Goal: Task Accomplishment & Management: Manage account settings

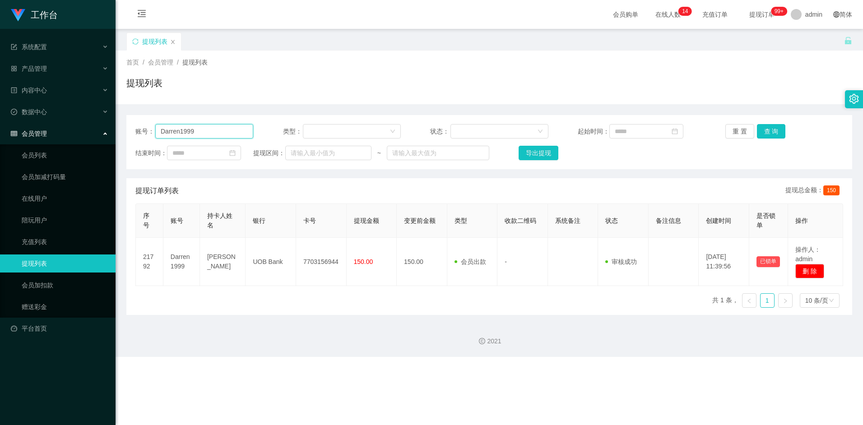
drag, startPoint x: 216, startPoint y: 133, endPoint x: 83, endPoint y: 130, distance: 132.8
click at [83, 130] on section "工作台 系统配置 产品管理 内容中心 数据中心 会员管理 会员列表 会员加减打码量 在线用户 陪玩用户 充值列表 提现列表 会员加扣款 赠送彩金 平台首页 保…" at bounding box center [431, 178] width 863 height 357
click at [213, 127] on input "Darren1999" at bounding box center [204, 131] width 98 height 14
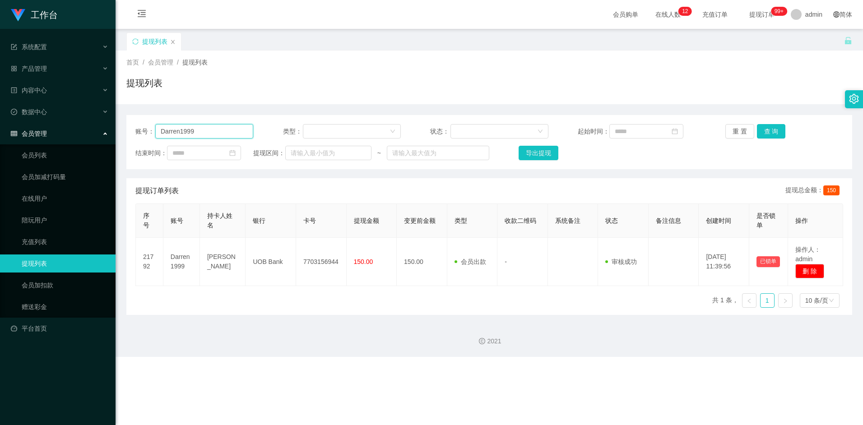
paste input "Ong2"
click at [777, 137] on button "查 询" at bounding box center [771, 131] width 29 height 14
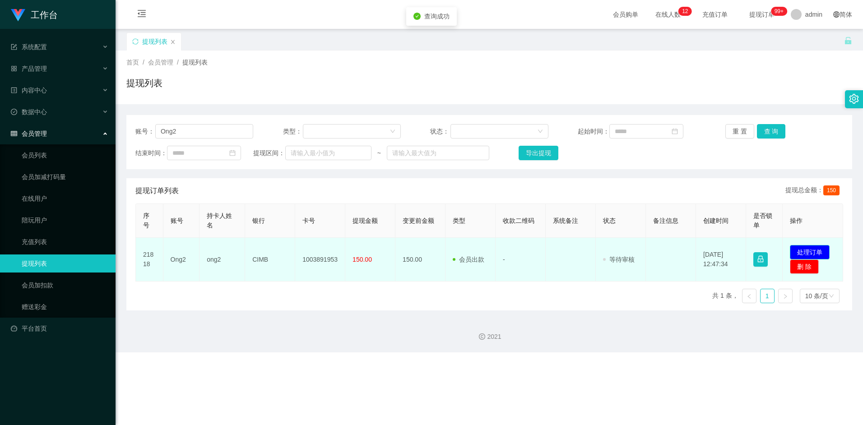
click at [801, 250] on button "处理订单" at bounding box center [810, 252] width 40 height 14
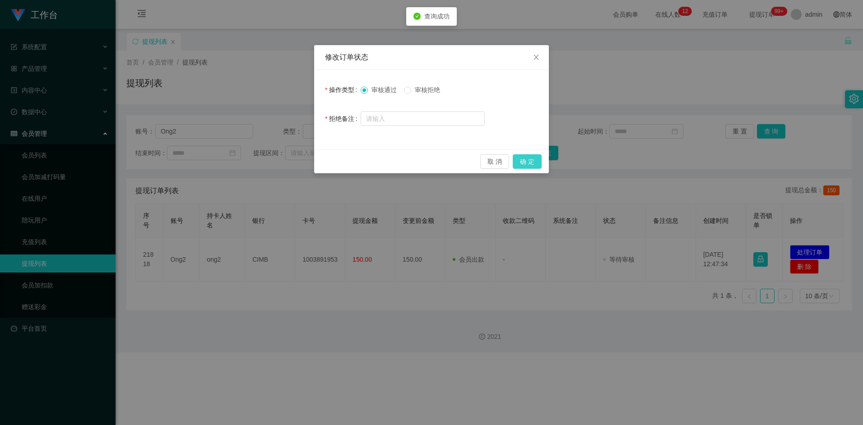
click at [527, 164] on button "确 定" at bounding box center [527, 161] width 29 height 14
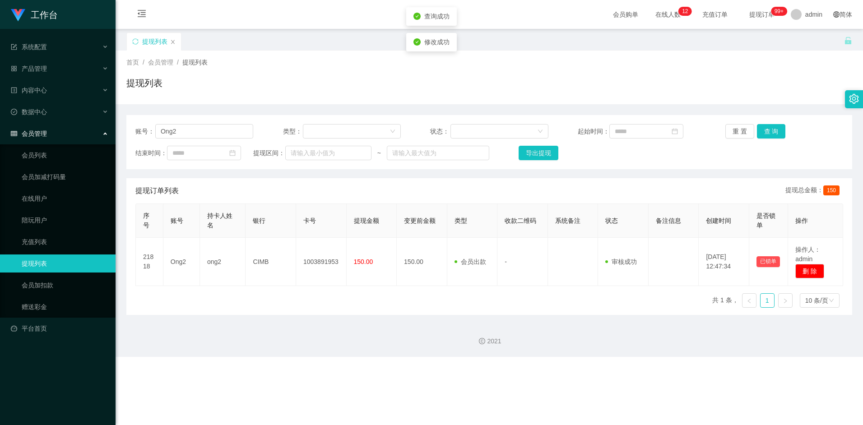
click at [331, 289] on div "序号 账号 持卡人姓名 银行 卡号 提现金额 变更前金额 类型 收款二维码 系统备注 状态 备注信息 创建时间 是否锁单 操作 21818 Ong2 ong2…" at bounding box center [489, 260] width 708 height 112
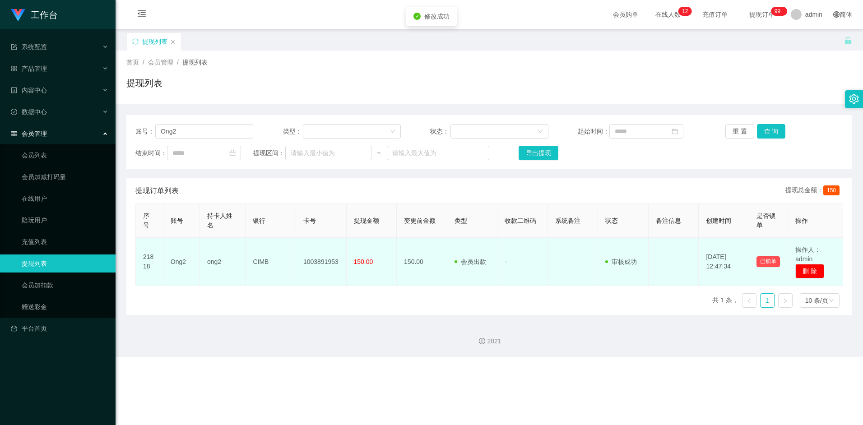
click at [314, 264] on td "1003891953" at bounding box center [321, 262] width 51 height 48
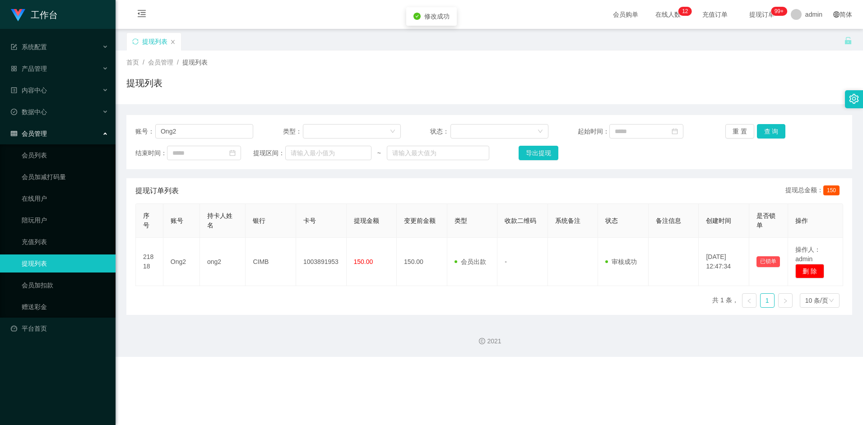
drag, startPoint x: 314, startPoint y: 264, endPoint x: 326, endPoint y: 298, distance: 37.0
click at [326, 299] on div "序号 账号 持卡人姓名 银行 卡号 提现金额 变更前金额 类型 收款二维码 系统备注 状态 备注信息 创建时间 是否锁单 操作 21818 Ong2 ong2…" at bounding box center [489, 260] width 708 height 112
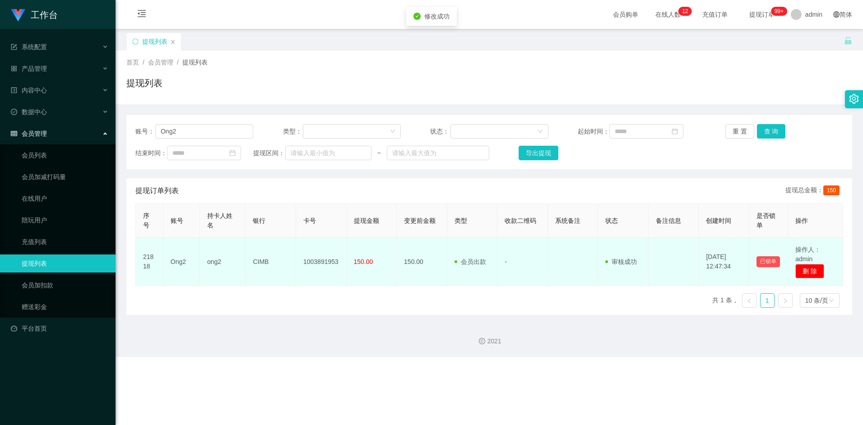
click at [319, 262] on td "1003891953" at bounding box center [321, 262] width 51 height 48
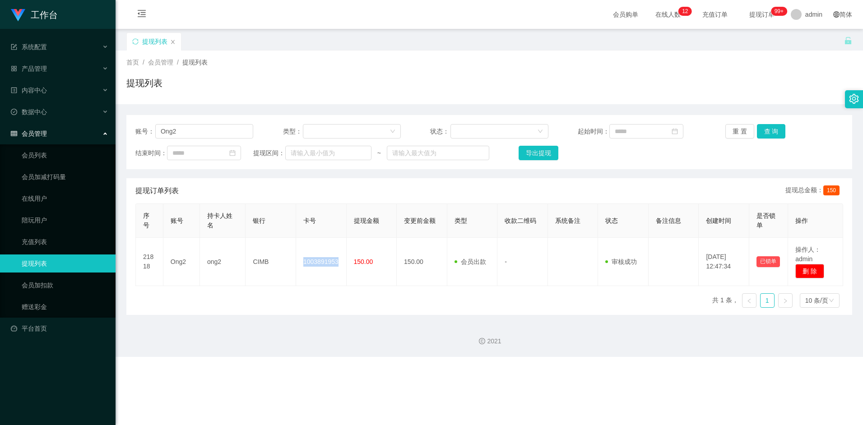
copy td "1003891953"
click at [185, 136] on input "Ong2" at bounding box center [204, 131] width 98 height 14
click at [187, 135] on input "Ong2" at bounding box center [204, 131] width 98 height 14
paste input "88021747"
drag, startPoint x: 210, startPoint y: 131, endPoint x: 71, endPoint y: 131, distance: 139.1
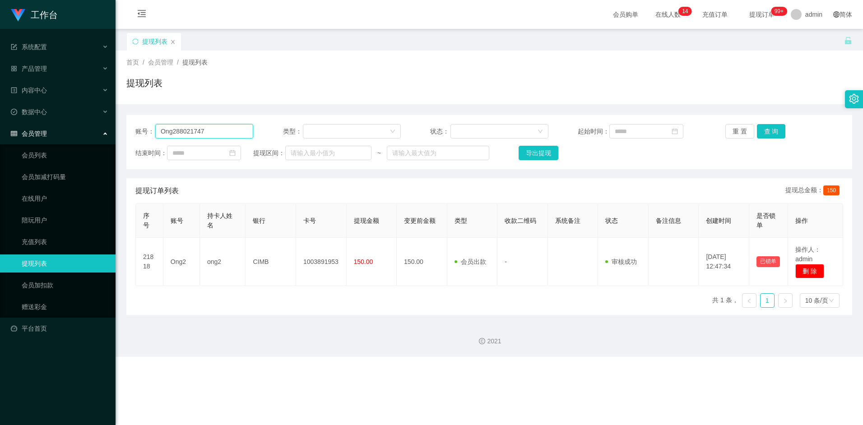
click at [71, 131] on section "工作台 系统配置 产品管理 内容中心 数据中心 会员管理 会员列表 会员加减打码量 在线用户 陪玩用户 充值列表 提现列表 会员加扣款 赠送彩金 平台首页 保…" at bounding box center [431, 178] width 863 height 357
paste input "text"
click at [768, 134] on button "查 询" at bounding box center [771, 131] width 29 height 14
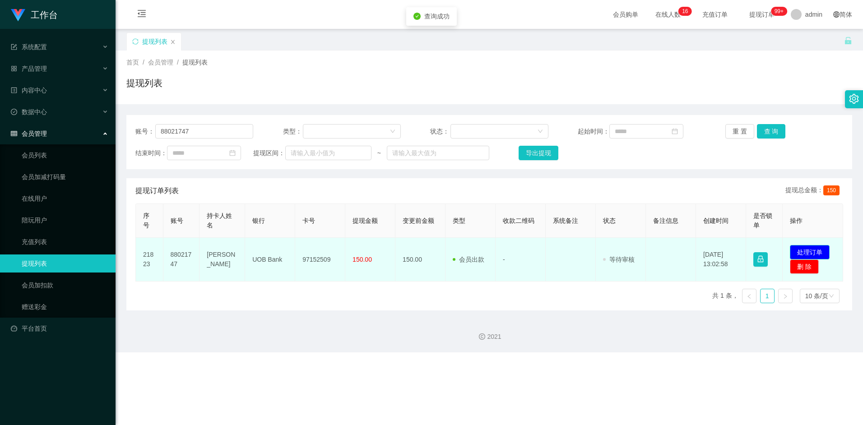
click at [799, 252] on button "处理订单" at bounding box center [810, 252] width 40 height 14
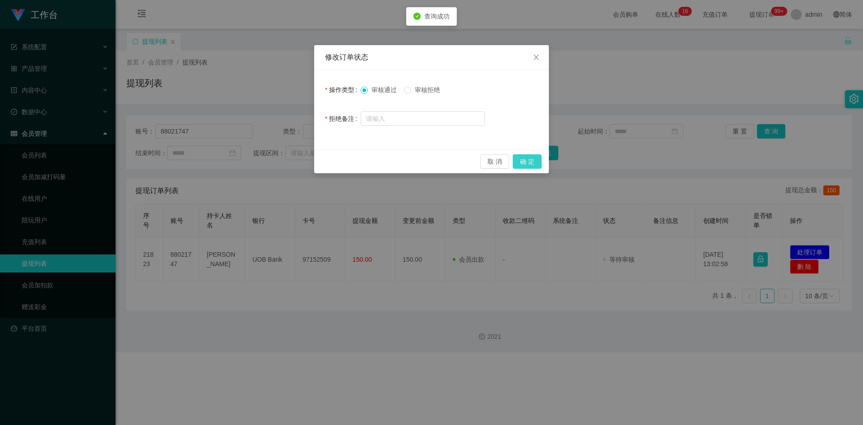
click at [527, 165] on button "确 定" at bounding box center [527, 161] width 29 height 14
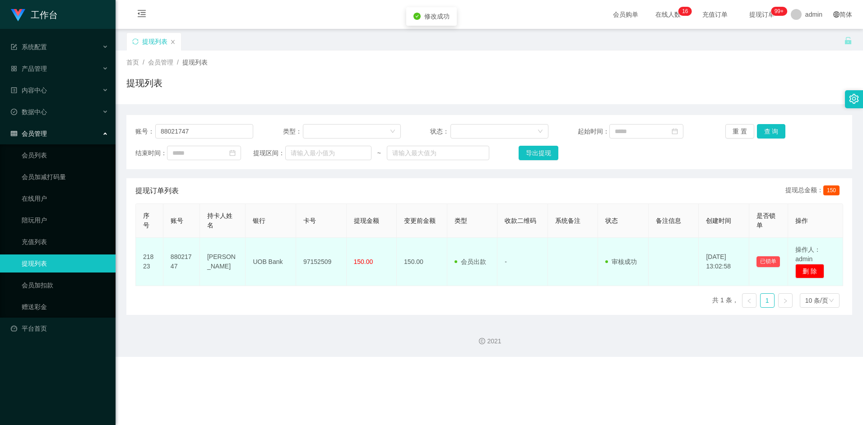
click at [319, 260] on td "97152509" at bounding box center [321, 262] width 51 height 48
copy td "97152509"
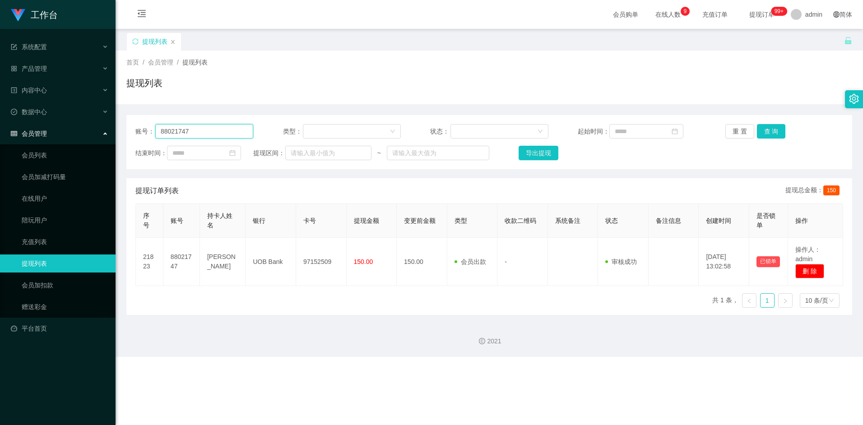
click at [204, 127] on input "88021747" at bounding box center [204, 131] width 98 height 14
paste input "Pororo"
click at [771, 130] on button "查 询" at bounding box center [771, 131] width 29 height 14
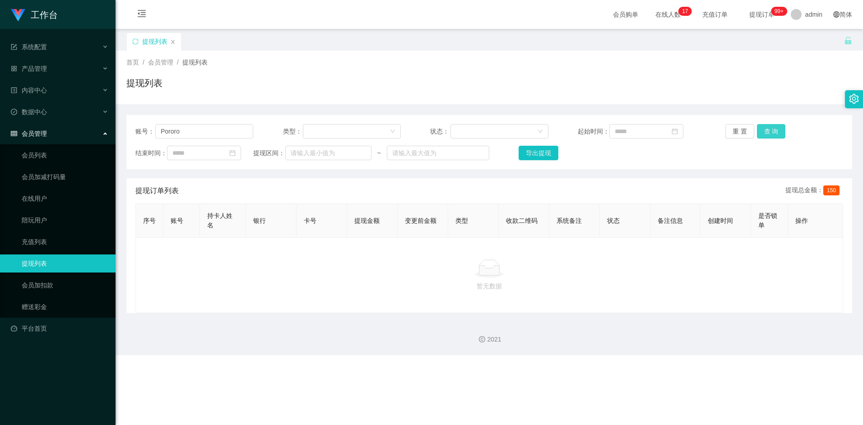
click at [768, 129] on button "查 询" at bounding box center [771, 131] width 29 height 14
click at [768, 131] on button "查 询" at bounding box center [771, 131] width 29 height 14
click at [768, 129] on button "查 询" at bounding box center [771, 131] width 29 height 14
click at [777, 130] on button "查 询" at bounding box center [771, 131] width 29 height 14
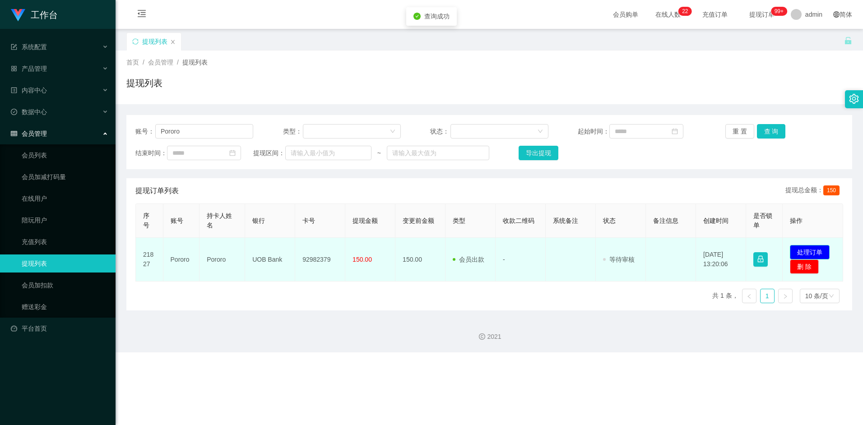
click at [814, 251] on button "处理订单" at bounding box center [810, 252] width 40 height 14
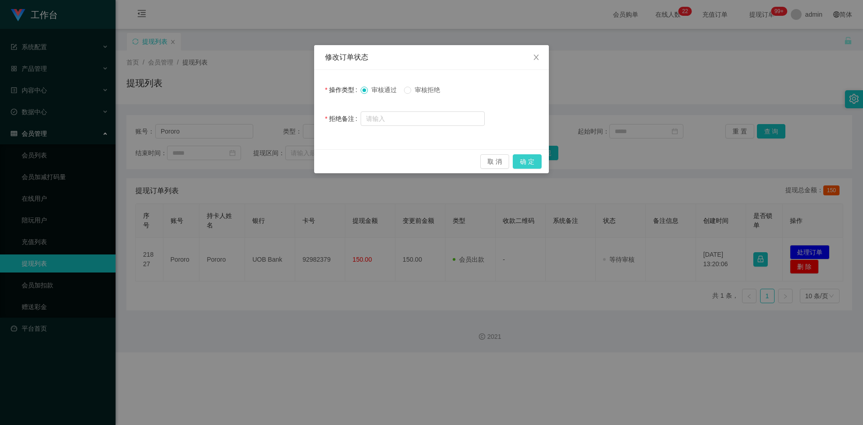
click at [523, 160] on button "确 定" at bounding box center [527, 161] width 29 height 14
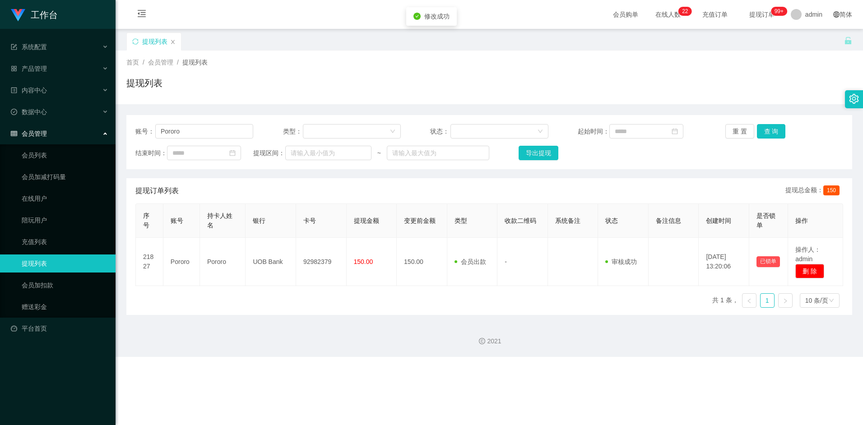
click at [307, 296] on div "序号 账号 持卡人姓名 银行 卡号 提现金额 变更前金额 类型 收款二维码 系统备注 状态 备注信息 创建时间 是否锁单 操作 21827 Pororo Po…" at bounding box center [489, 260] width 708 height 112
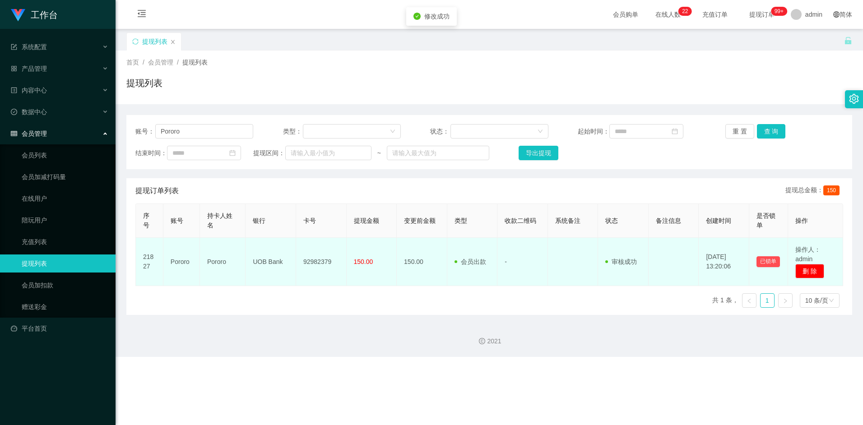
click at [315, 261] on td "92982379" at bounding box center [321, 262] width 51 height 48
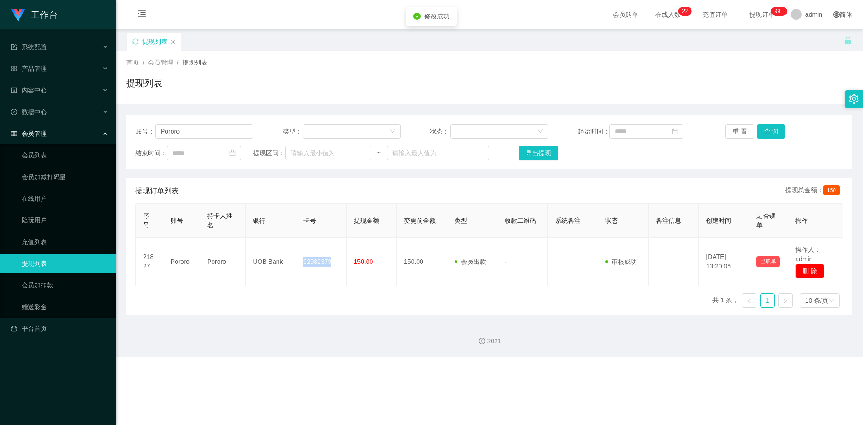
copy td "92982379"
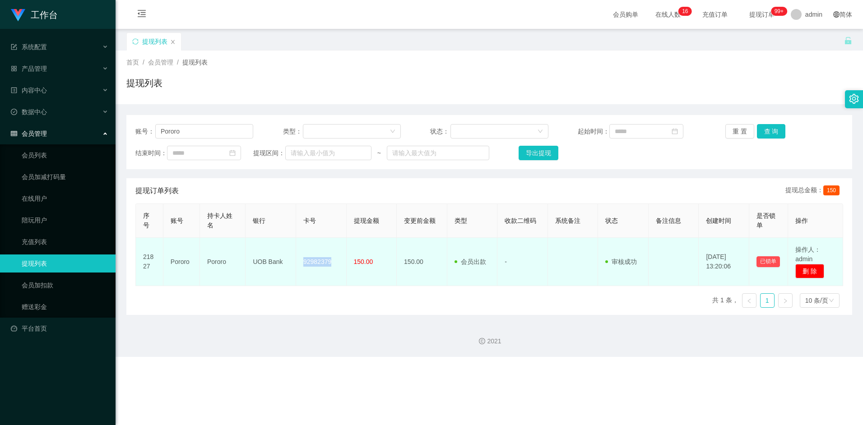
click at [318, 263] on td "92982379" at bounding box center [321, 262] width 51 height 48
click at [329, 282] on td "92982379" at bounding box center [321, 262] width 51 height 48
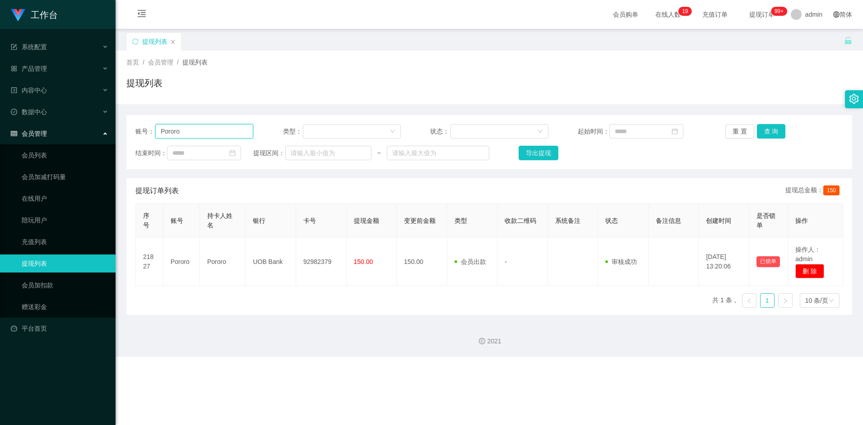
click at [205, 134] on input "Pororo" at bounding box center [204, 131] width 98 height 14
paste input "2695758569"
click at [773, 135] on button "查 询" at bounding box center [771, 131] width 29 height 14
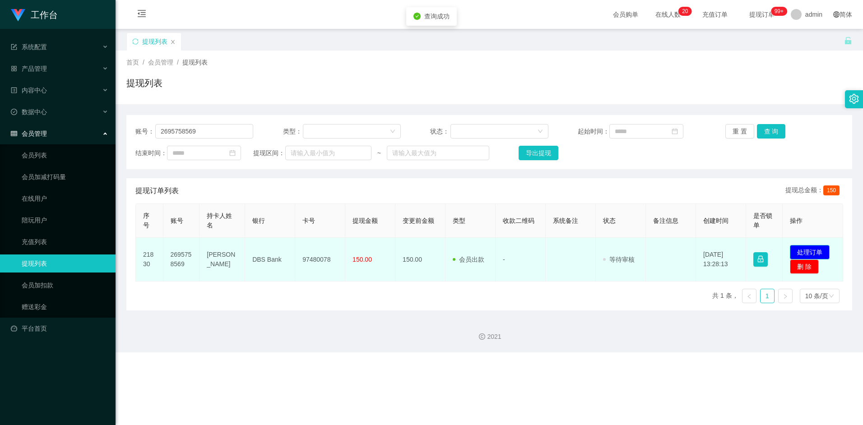
click at [824, 250] on button "处理订单" at bounding box center [810, 252] width 40 height 14
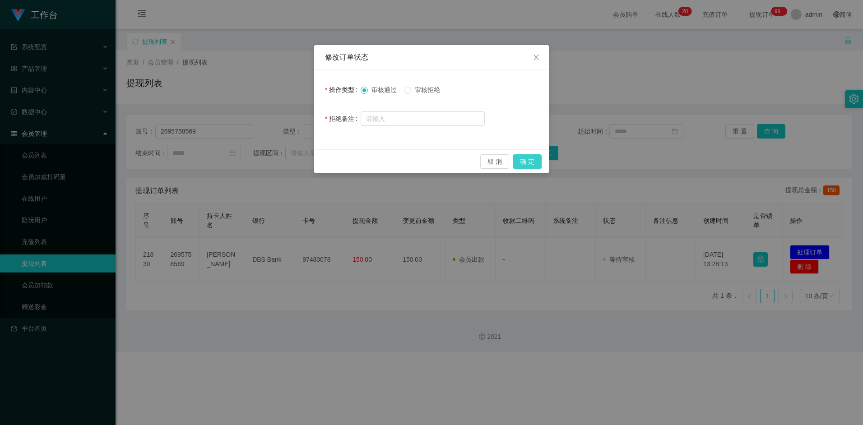
click at [523, 167] on button "确 定" at bounding box center [527, 161] width 29 height 14
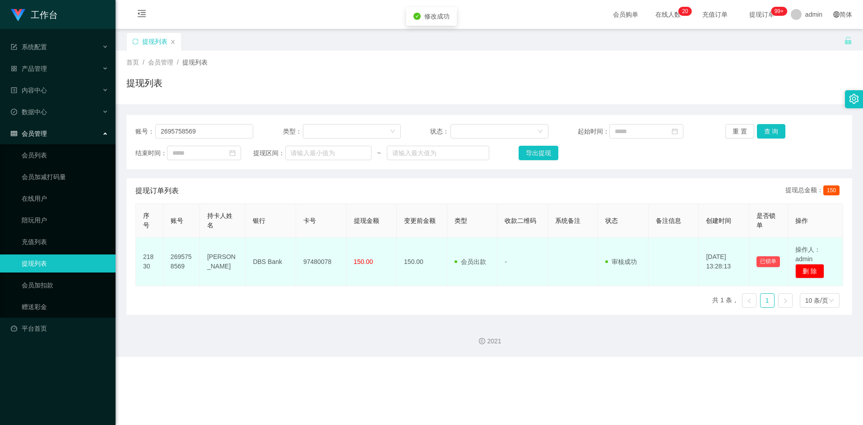
click at [319, 265] on td "97480078" at bounding box center [321, 262] width 51 height 48
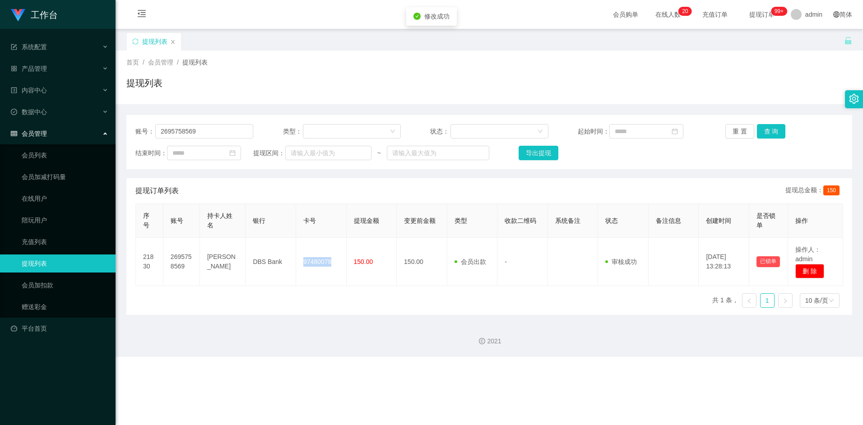
copy td "97480078"
click at [336, 328] on div "2021" at bounding box center [490, 336] width 748 height 42
drag, startPoint x: 222, startPoint y: 130, endPoint x: 117, endPoint y: 130, distance: 104.7
click at [117, 130] on main "关闭左侧 关闭右侧 关闭其它 刷新页面 提现列表 首页 / 会员管理 / 提现列表 / 提现列表 账号： 2695758569 类型： 状态： 起始时间： 重…" at bounding box center [490, 172] width 748 height 286
paste input "Nick123"
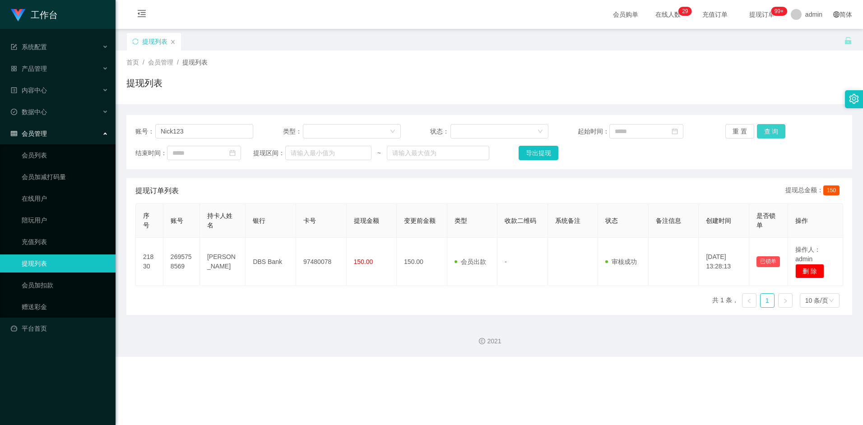
click at [764, 133] on button "查 询" at bounding box center [771, 131] width 29 height 14
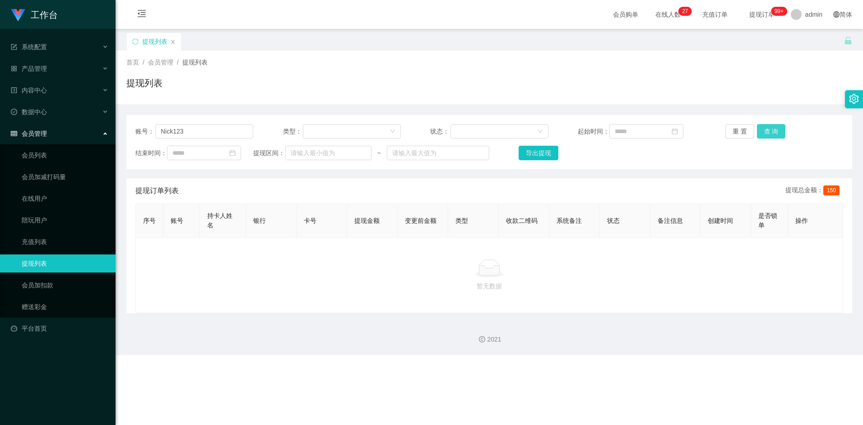
click at [765, 129] on button "查 询" at bounding box center [771, 131] width 29 height 14
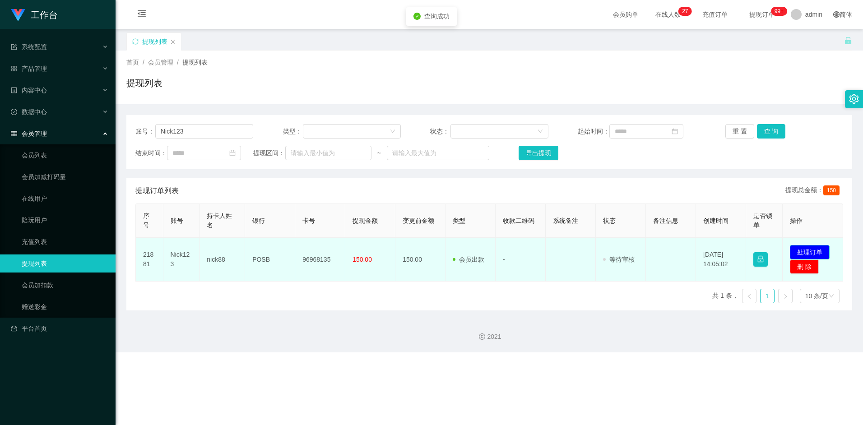
click at [807, 249] on button "处理订单" at bounding box center [810, 252] width 40 height 14
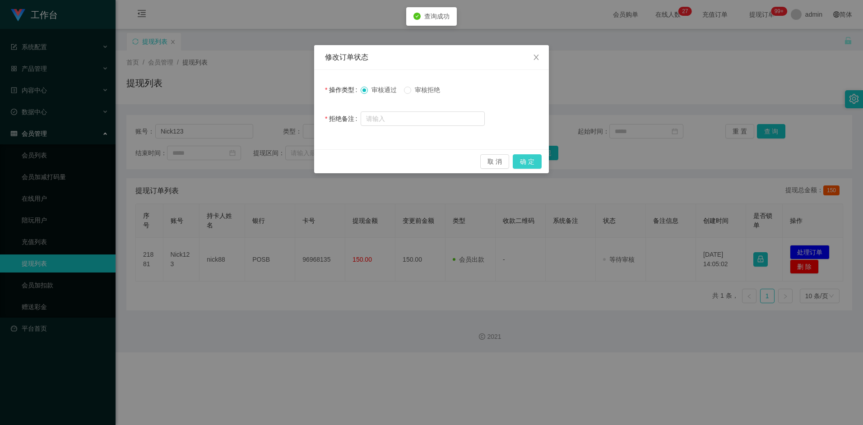
click at [532, 164] on button "确 定" at bounding box center [527, 161] width 29 height 14
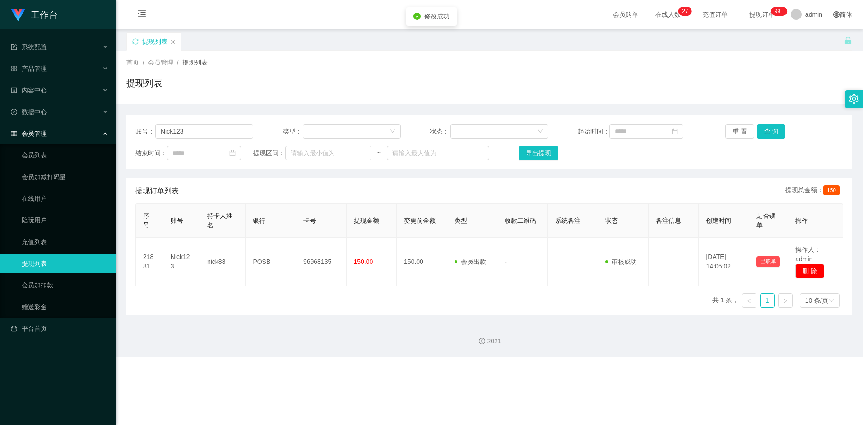
click at [346, 299] on div "序号 账号 持卡人姓名 银行 卡号 提现金额 变更前金额 类型 收款二维码 系统备注 状态 备注信息 创建时间 是否锁单 操作 21881 Nick123 n…" at bounding box center [489, 260] width 708 height 112
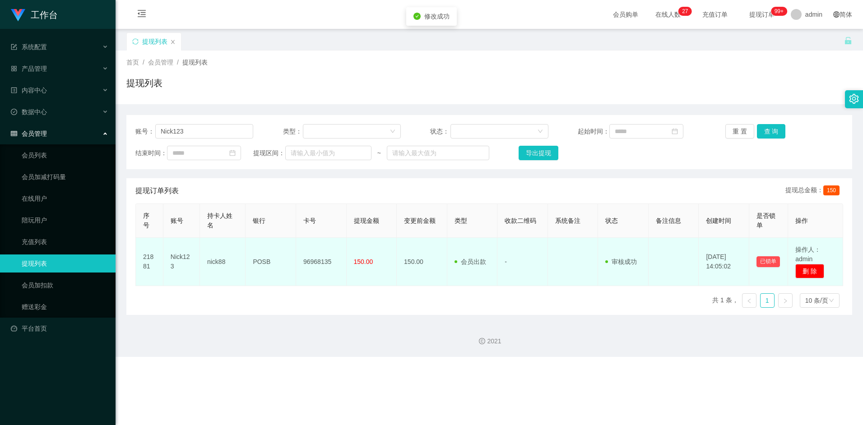
click at [315, 263] on td "96968135" at bounding box center [321, 262] width 51 height 48
copy td "96968135"
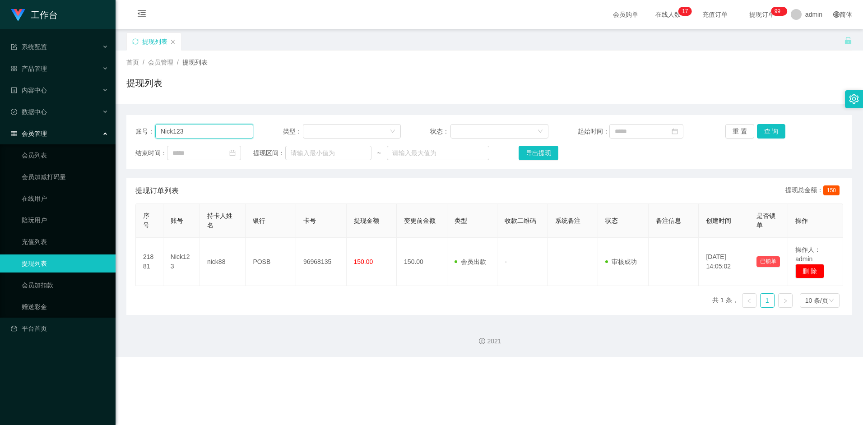
click at [199, 131] on input "Nick123" at bounding box center [204, 131] width 98 height 14
click at [213, 131] on input "Nick123" at bounding box center [204, 131] width 98 height 14
paste input "81256915"
click at [773, 133] on button "查 询" at bounding box center [771, 131] width 29 height 14
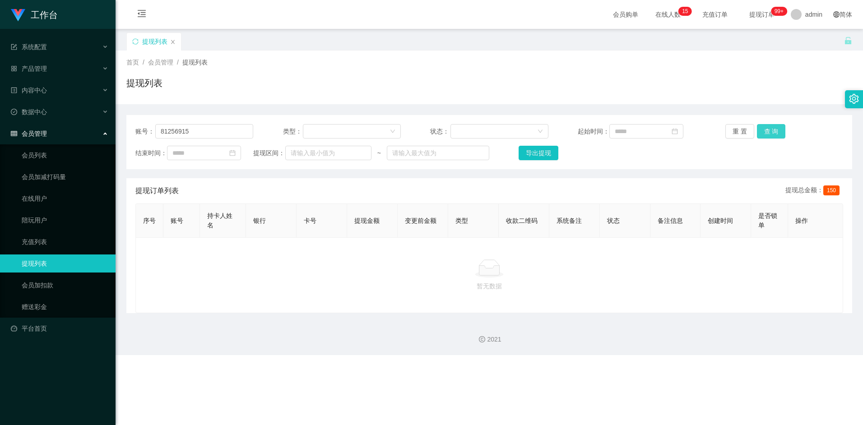
click at [766, 130] on button "查 询" at bounding box center [771, 131] width 29 height 14
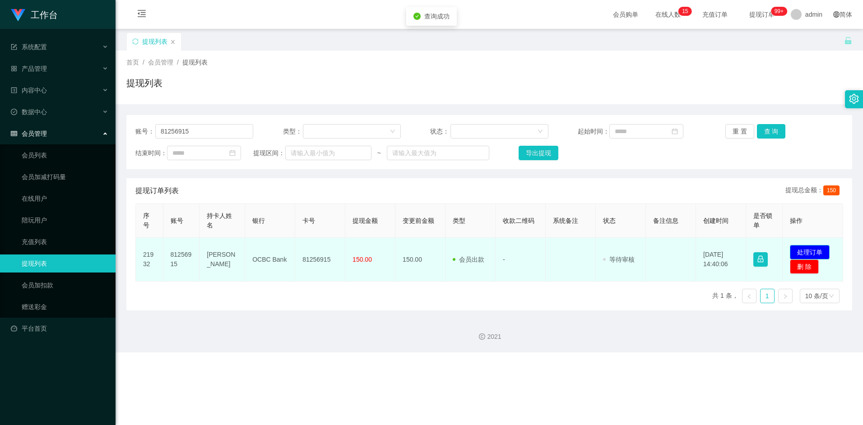
click at [816, 249] on button "处理订单" at bounding box center [810, 252] width 40 height 14
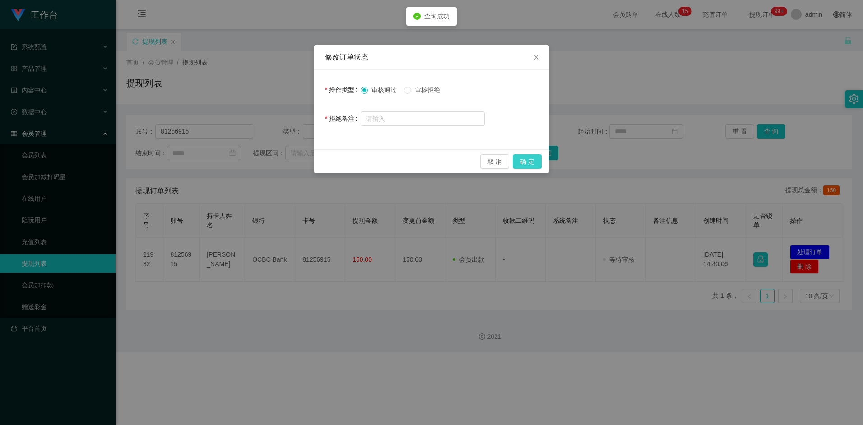
click at [531, 162] on button "确 定" at bounding box center [527, 161] width 29 height 14
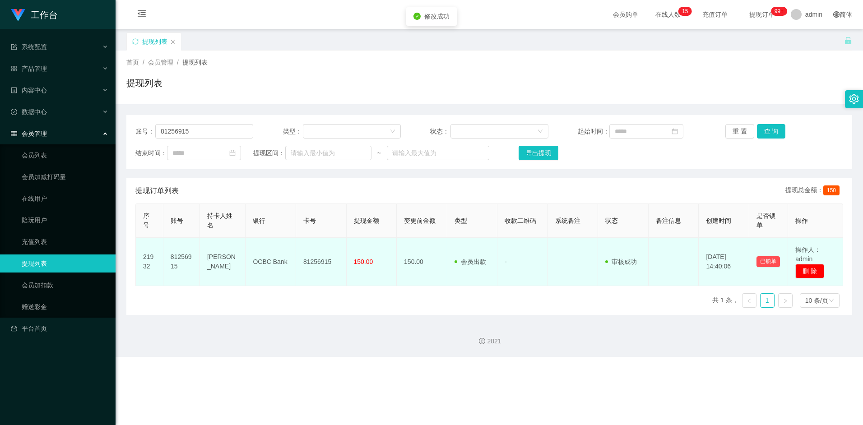
click at [310, 284] on td "81256915" at bounding box center [321, 262] width 51 height 48
click at [316, 261] on td "81256915" at bounding box center [321, 262] width 51 height 48
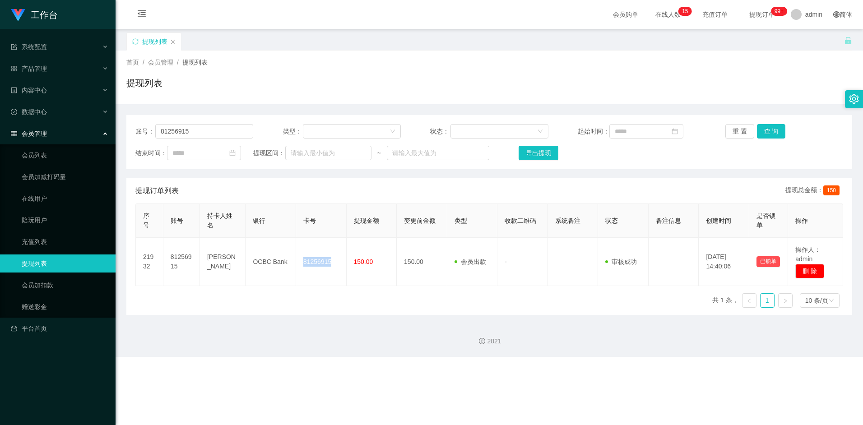
copy td "81256915"
drag, startPoint x: 169, startPoint y: 129, endPoint x: 201, endPoint y: 130, distance: 31.6
click at [142, 130] on div "账号： 81256915" at bounding box center [194, 131] width 118 height 14
click at [205, 130] on input "81256915" at bounding box center [204, 131] width 98 height 14
drag, startPoint x: 207, startPoint y: 130, endPoint x: 126, endPoint y: 130, distance: 81.3
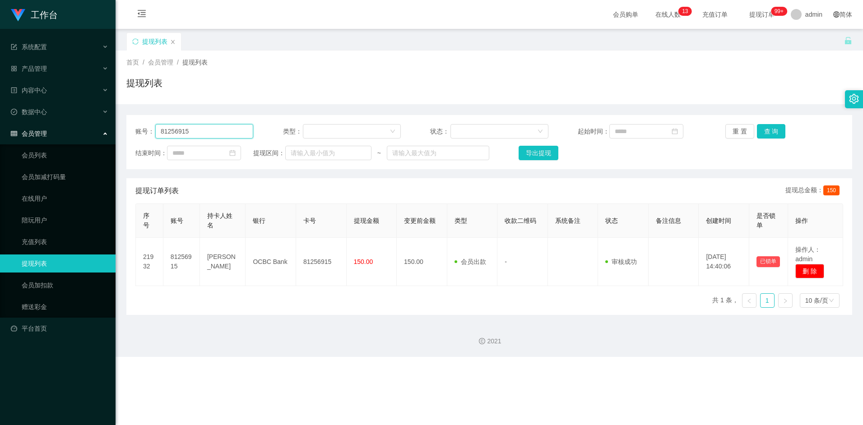
click at [116, 126] on main "关闭左侧 关闭右侧 关闭其它 刷新页面 提现列表 首页 / 会员管理 / 提现列表 / 提现列表 账号： 81256915 类型： 状态： 起始时间： 重 置…" at bounding box center [490, 172] width 748 height 286
paste input "lwj1996"
type input "lwj1996"
click at [775, 131] on button "查 询" at bounding box center [771, 131] width 29 height 14
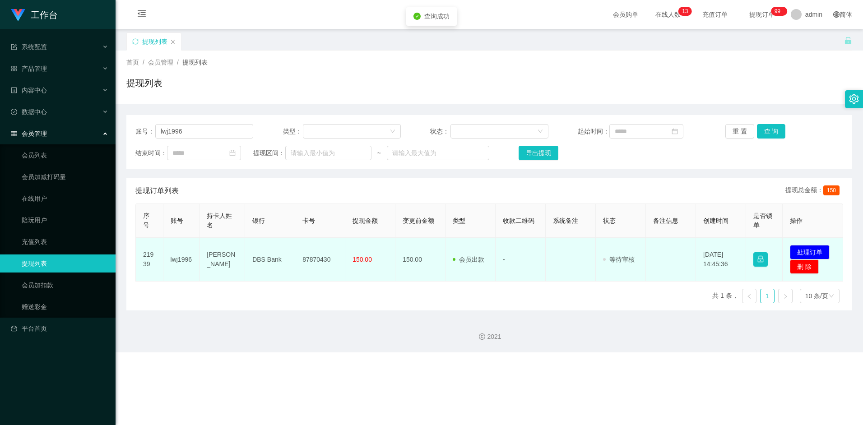
click at [829, 252] on td "发起代付 处理订单 删 除" at bounding box center [813, 260] width 60 height 44
click at [818, 251] on button "处理订单" at bounding box center [810, 252] width 40 height 14
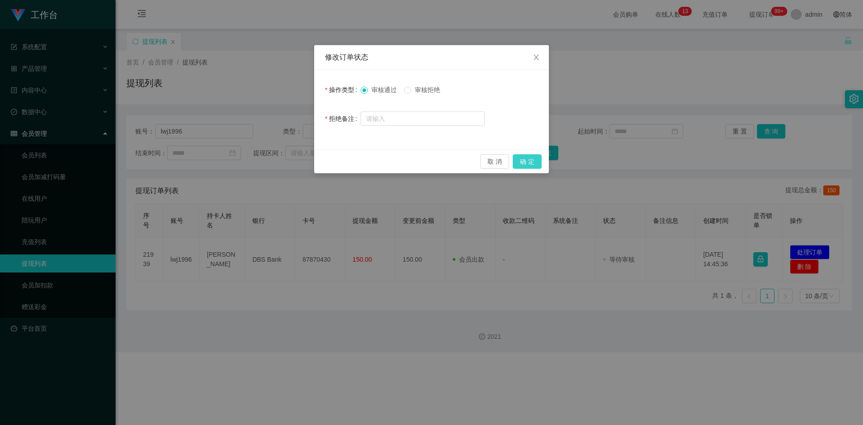
click at [522, 162] on button "确 定" at bounding box center [527, 161] width 29 height 14
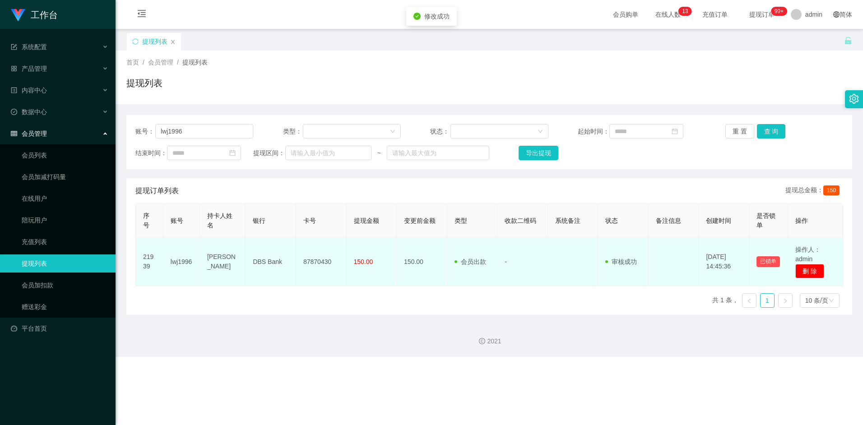
click at [312, 264] on td "87870430" at bounding box center [321, 262] width 51 height 48
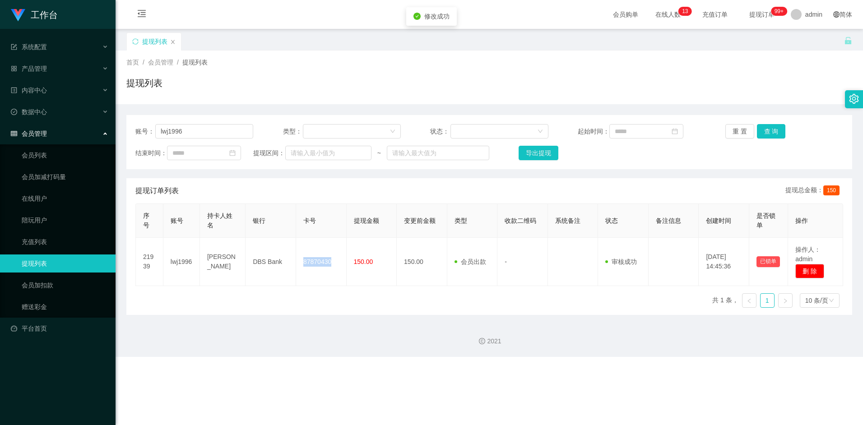
copy td "87870430"
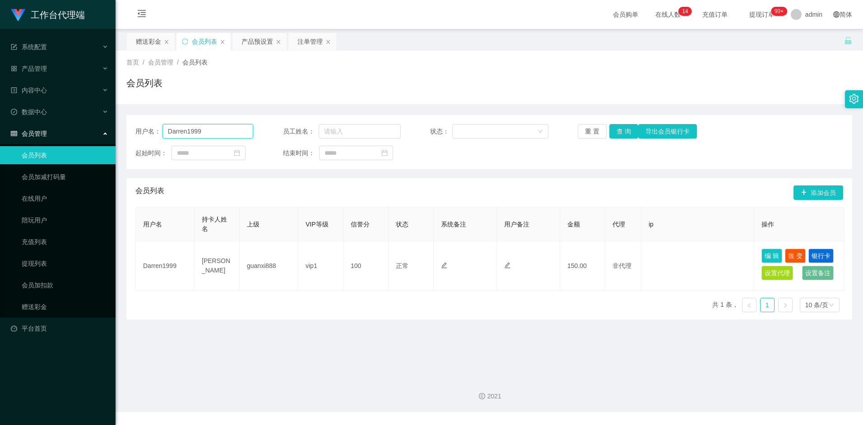
drag, startPoint x: 208, startPoint y: 129, endPoint x: 71, endPoint y: 126, distance: 136.4
click at [60, 126] on section "工作台代理端 系统配置 产品管理 产品列表 产品预设置 开奖记录 注单管理 即时注单 内容中心 数据中心 会员管理 会员列表 会员加减打码量 在线用户 陪玩用…" at bounding box center [431, 206] width 863 height 412
type input "ong2"
click at [628, 136] on button "查 询" at bounding box center [624, 131] width 29 height 14
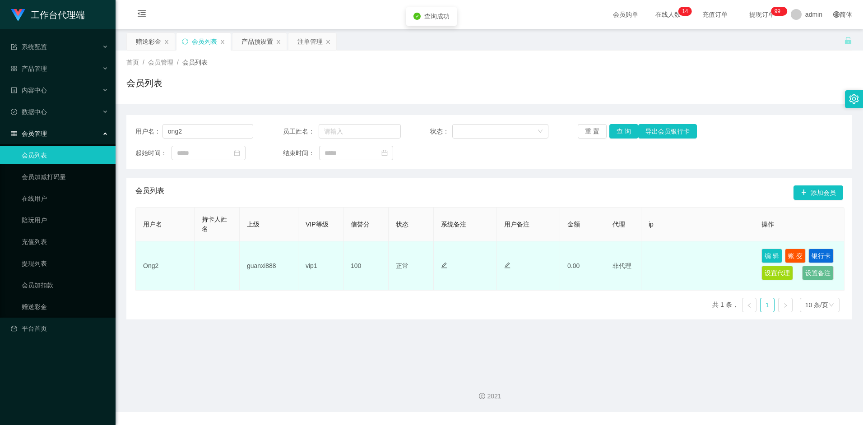
click at [154, 266] on td "Ong2" at bounding box center [165, 266] width 59 height 49
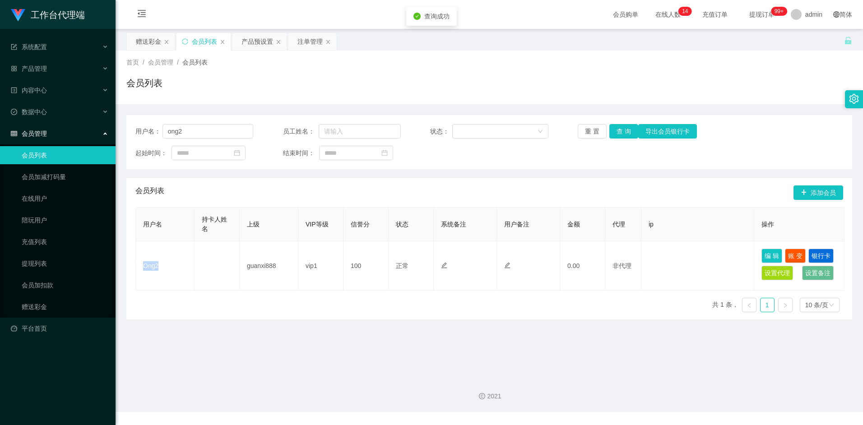
copy td "Ong2"
click at [402, 346] on main "关闭左侧 关闭右侧 关闭其它 刷新页面 赠送彩金 会员列表 产品预设置 注单管理 首页 / 会员管理 / 会员列表 / 会员列表 用户名： ong2 员工姓名…" at bounding box center [490, 199] width 748 height 341
click at [144, 40] on div "赠送彩金" at bounding box center [148, 41] width 25 height 17
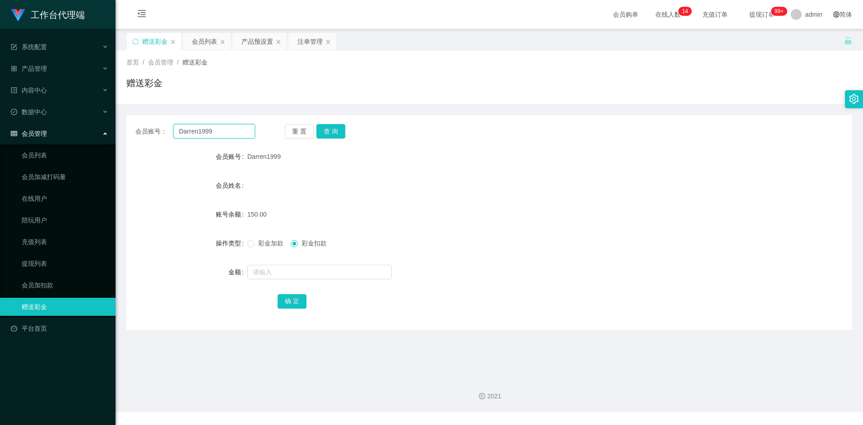
click at [224, 131] on input "Darren1999" at bounding box center [213, 131] width 81 height 14
paste input "Ong2"
type input "Ong2"
click at [342, 131] on button "查 询" at bounding box center [330, 131] width 29 height 14
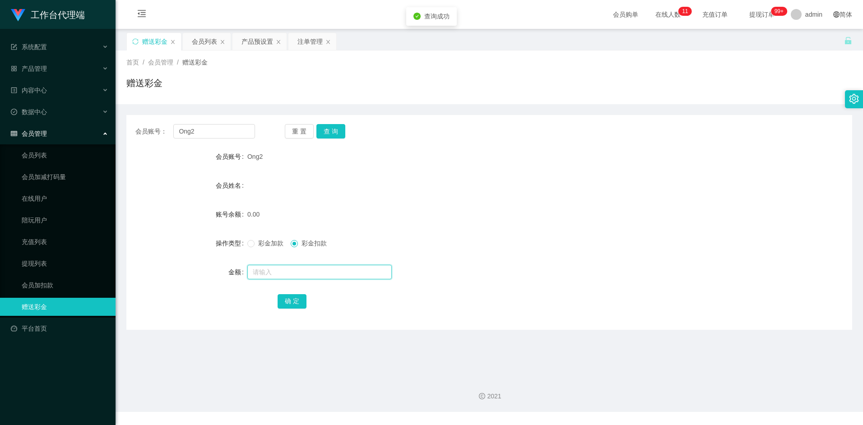
click at [262, 270] on input "text" at bounding box center [319, 272] width 144 height 14
type input "100"
click at [290, 295] on button "确 定" at bounding box center [292, 301] width 29 height 14
click at [407, 225] on form "会员账号 Ong2 会员姓名 账号余额 0.00 操作类型 彩金加款 彩金扣款 金额 确 定" at bounding box center [489, 229] width 726 height 163
click at [337, 126] on button "查 询" at bounding box center [330, 131] width 29 height 14
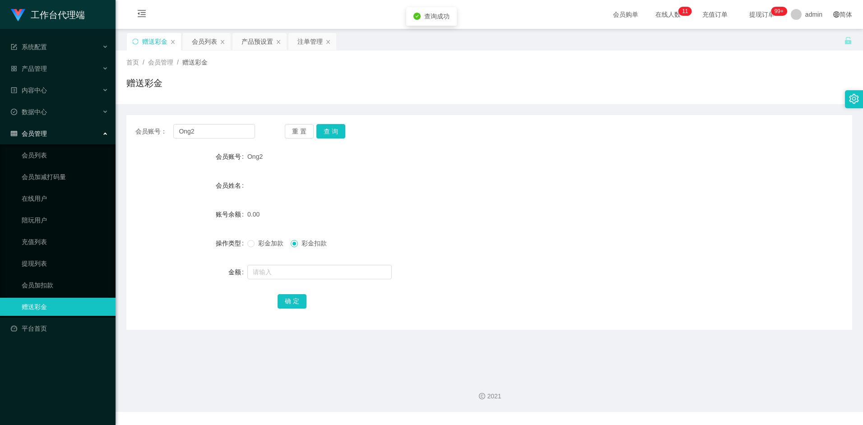
click at [264, 240] on span "彩金加款" at bounding box center [271, 243] width 33 height 7
click at [261, 272] on input "text" at bounding box center [319, 272] width 144 height 14
type input "100"
drag, startPoint x: 294, startPoint y: 301, endPoint x: 300, endPoint y: 291, distance: 11.5
click at [294, 301] on button "确 定" at bounding box center [292, 301] width 29 height 14
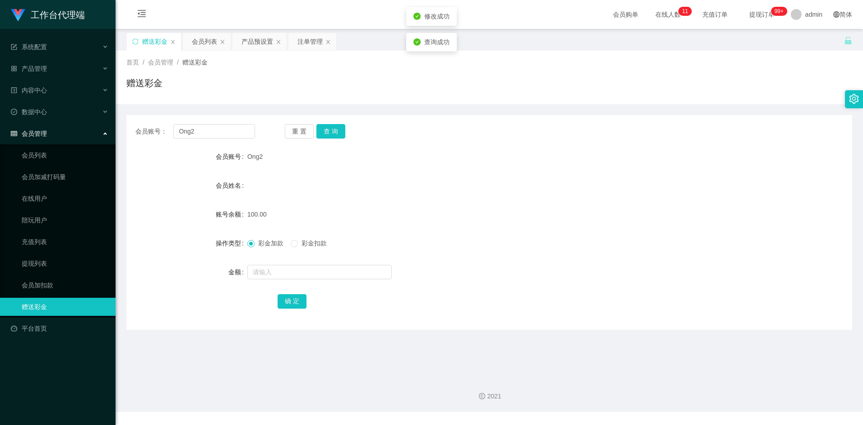
click at [371, 203] on form "会员账号 Ong2 会员姓名 账号余额 100.00 操作类型 彩金加款 彩金扣款 金额 确 定" at bounding box center [489, 229] width 726 height 163
click at [332, 134] on button "查 询" at bounding box center [330, 131] width 29 height 14
click at [361, 185] on div "会员姓名" at bounding box center [489, 186] width 726 height 18
click at [256, 44] on div "产品预设置" at bounding box center [258, 41] width 32 height 17
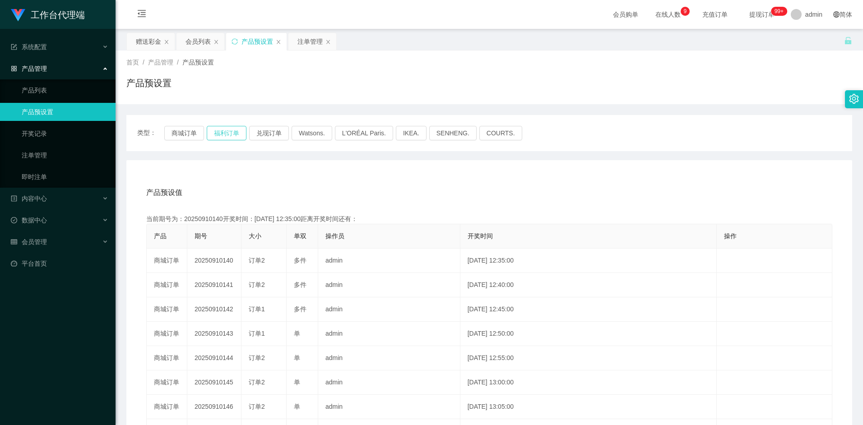
click at [235, 131] on button "福利订单" at bounding box center [227, 133] width 40 height 14
click at [360, 186] on div "产品预设值 添加期号" at bounding box center [489, 192] width 686 height 25
click at [230, 131] on button "福利订单" at bounding box center [227, 133] width 40 height 14
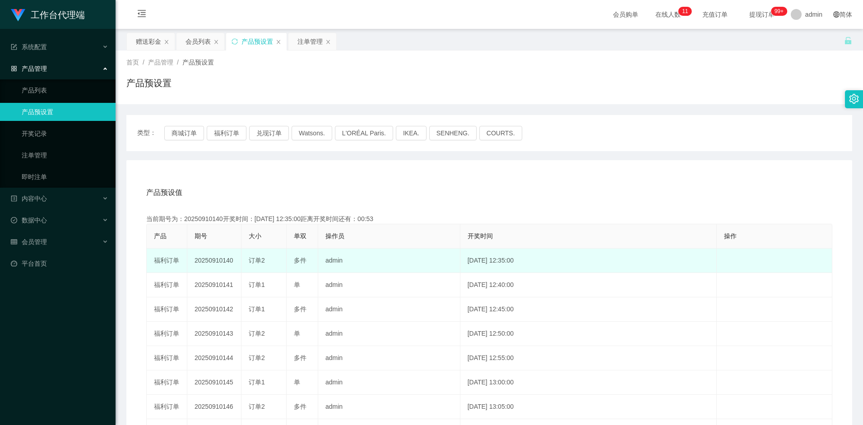
click at [220, 259] on td "20250910140" at bounding box center [214, 261] width 54 height 24
click at [214, 262] on td "20250910140" at bounding box center [214, 261] width 54 height 24
click at [214, 259] on td "20250910140" at bounding box center [214, 261] width 54 height 24
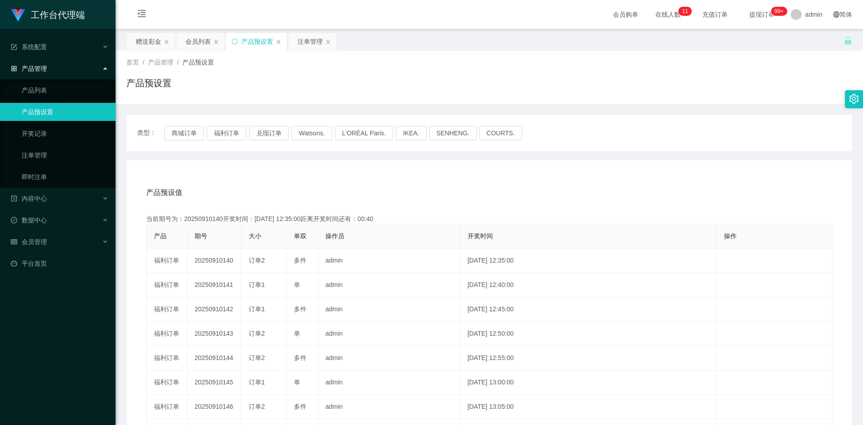
copy td "20250910140"
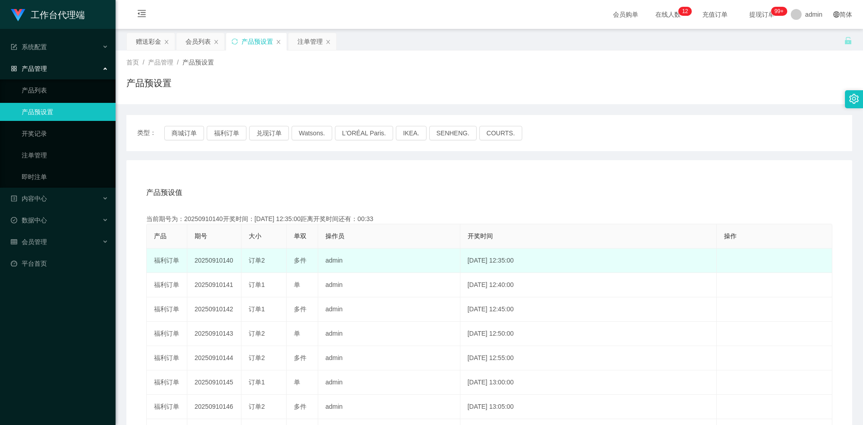
click at [216, 263] on td "20250910140" at bounding box center [214, 261] width 54 height 24
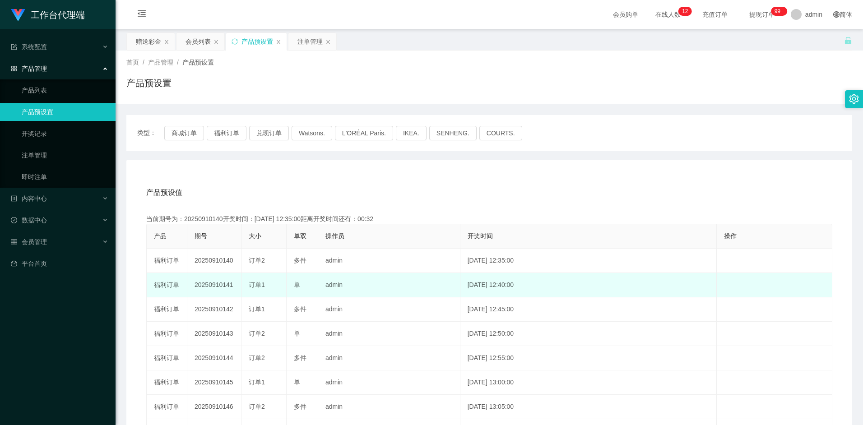
click at [216, 284] on td "20250910141" at bounding box center [214, 285] width 54 height 24
copy td "20250910141"
click at [208, 284] on td "20250910141" at bounding box center [214, 285] width 54 height 24
click at [256, 285] on span "订单1" at bounding box center [257, 284] width 16 height 7
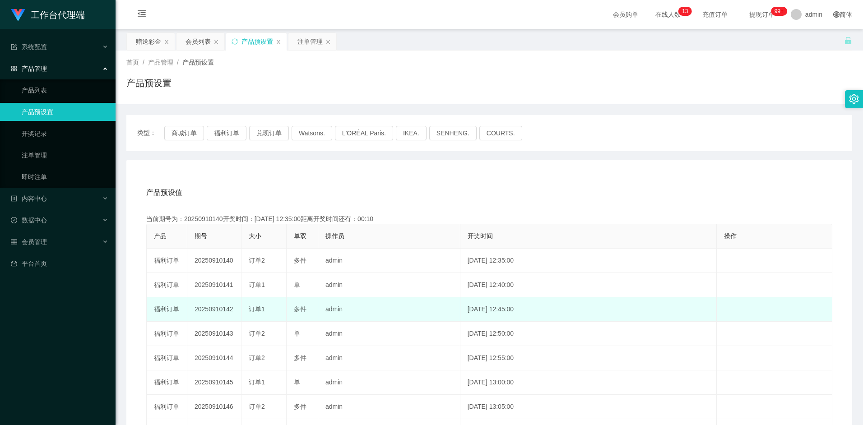
click at [258, 312] on span "订单1" at bounding box center [257, 309] width 16 height 7
click at [304, 41] on div "注单管理" at bounding box center [310, 41] width 25 height 17
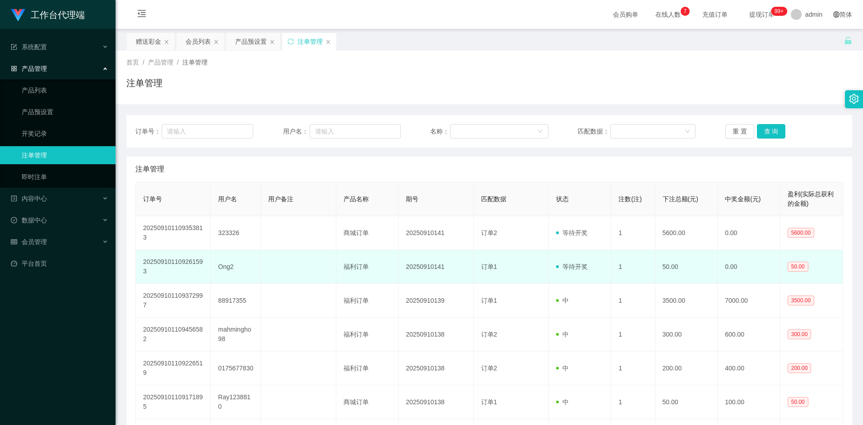
click at [230, 266] on td "Ong2" at bounding box center [236, 267] width 50 height 34
copy td "Ong2"
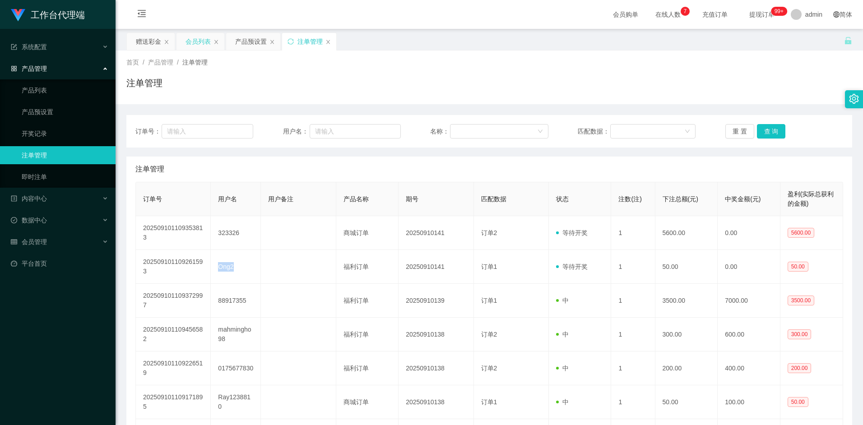
click at [191, 42] on div "会员列表" at bounding box center [198, 41] width 25 height 17
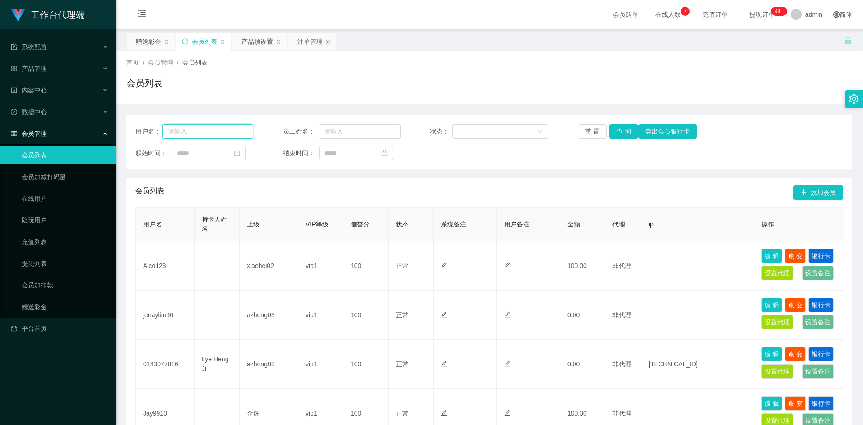
click at [232, 128] on input "text" at bounding box center [208, 131] width 91 height 14
paste input "Ong2"
type input "Ong2"
click at [616, 136] on button "查 询" at bounding box center [624, 131] width 29 height 14
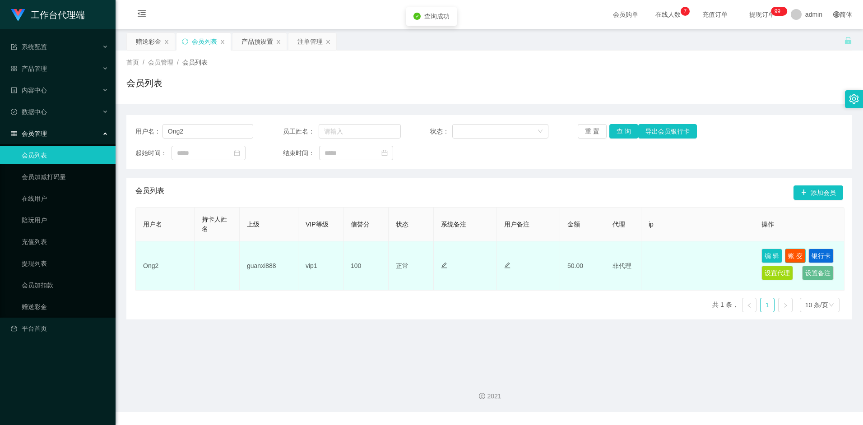
click at [789, 251] on button "账 变" at bounding box center [795, 256] width 21 height 14
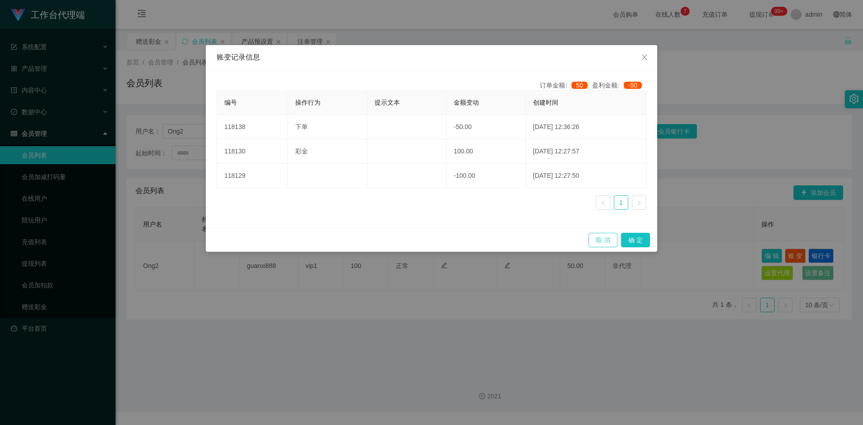
click at [612, 243] on button "取 消" at bounding box center [603, 240] width 29 height 14
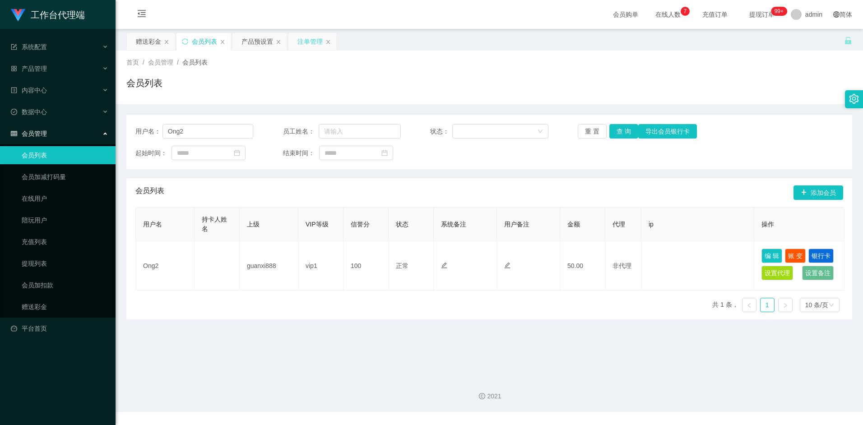
click at [303, 44] on div "注单管理" at bounding box center [310, 41] width 25 height 17
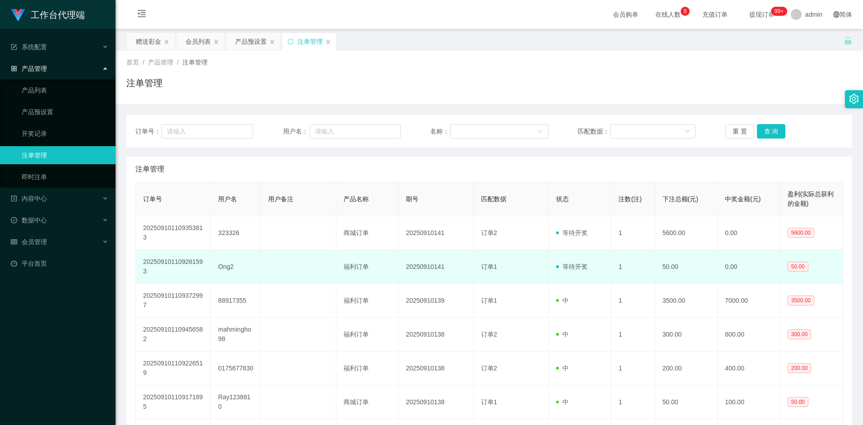
click at [225, 265] on td "Ong2" at bounding box center [236, 267] width 50 height 34
copy td "Ong2"
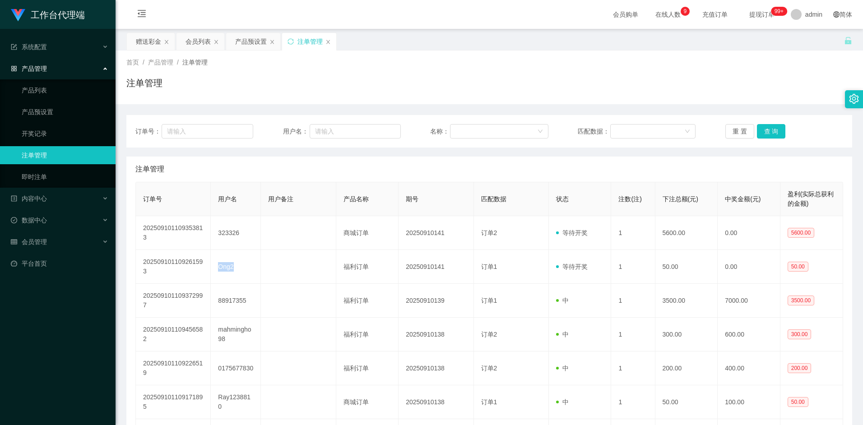
drag, startPoint x: 195, startPoint y: 41, endPoint x: 213, endPoint y: 73, distance: 37.2
click at [195, 41] on div "会员列表" at bounding box center [198, 41] width 25 height 17
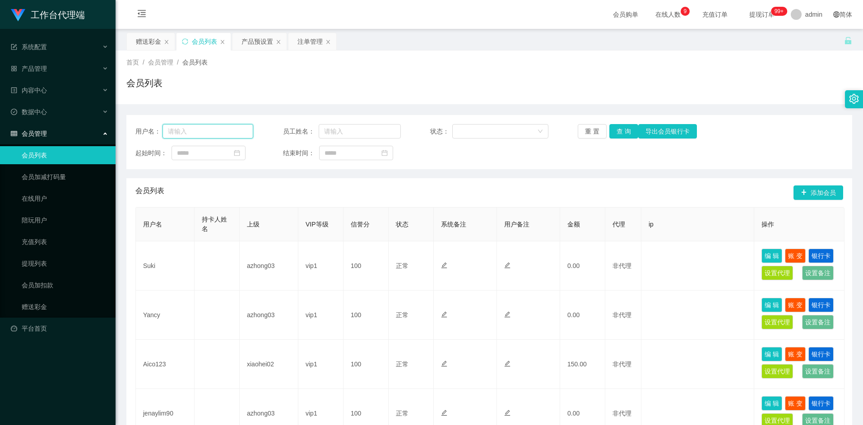
click at [217, 135] on input "text" at bounding box center [208, 131] width 91 height 14
paste input "Ong2"
click at [627, 129] on button "查 询" at bounding box center [624, 131] width 29 height 14
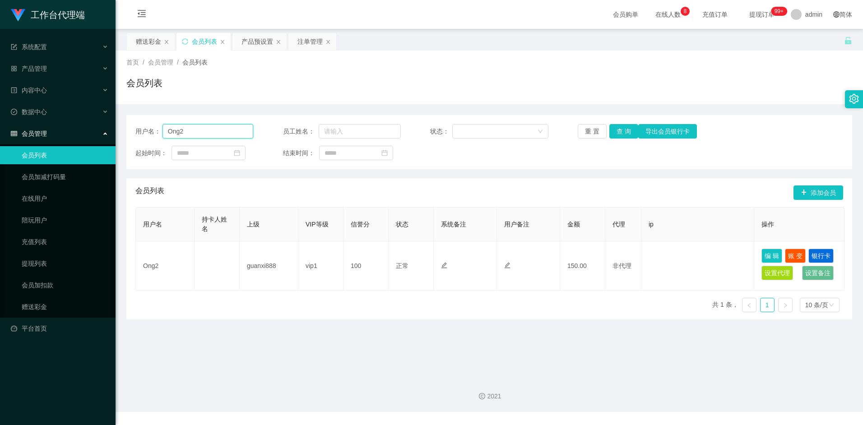
drag, startPoint x: 204, startPoint y: 133, endPoint x: 142, endPoint y: 131, distance: 62.3
click at [142, 131] on div "用户名： Ong2" at bounding box center [194, 131] width 118 height 14
click at [619, 134] on button "查 询" at bounding box center [624, 131] width 29 height 14
paste input "88021747"
type input "88021747"
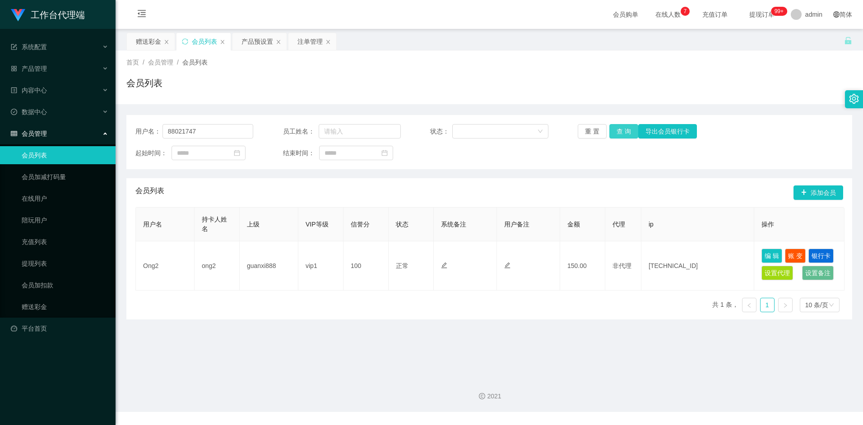
click at [617, 135] on button "查 询" at bounding box center [624, 131] width 29 height 14
drag, startPoint x: 144, startPoint y: 44, endPoint x: 152, endPoint y: 51, distance: 10.5
click at [144, 44] on div "赠送彩金" at bounding box center [148, 41] width 25 height 17
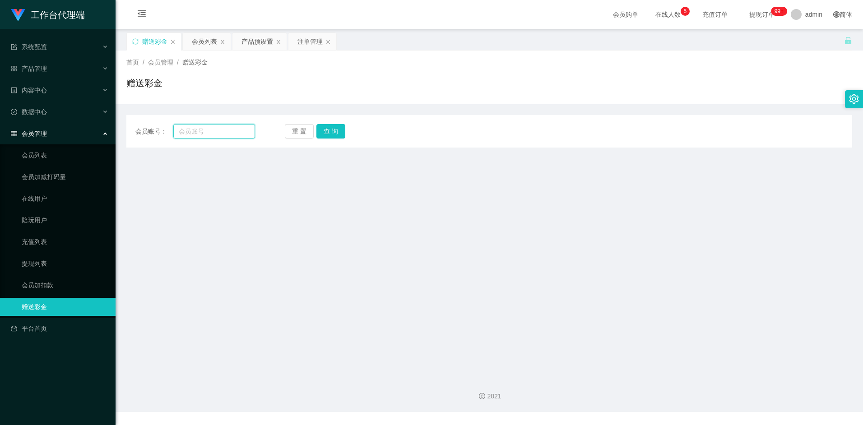
click at [203, 134] on input "text" at bounding box center [213, 131] width 81 height 14
paste input "88021747"
type input "88021747"
click at [337, 130] on button "查 询" at bounding box center [330, 131] width 29 height 14
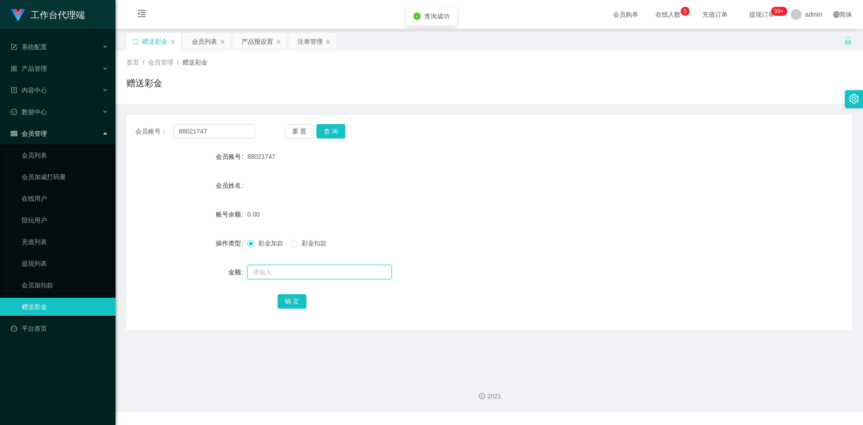
click at [263, 272] on input "text" at bounding box center [319, 272] width 144 height 14
type input "100"
click at [292, 296] on button "确 定" at bounding box center [292, 301] width 29 height 14
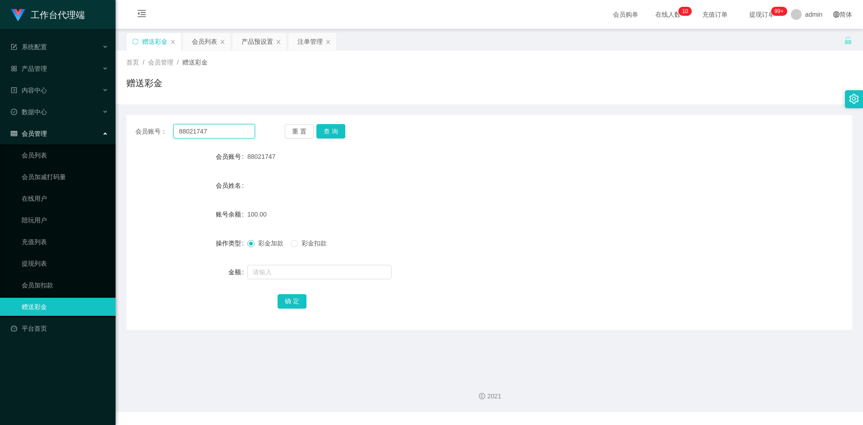
click at [218, 133] on input "88021747" at bounding box center [213, 131] width 81 height 14
drag, startPoint x: 256, startPoint y: 82, endPoint x: 259, endPoint y: 63, distance: 18.7
click at [256, 82] on div "赠送彩金" at bounding box center [489, 86] width 726 height 21
click at [260, 41] on div "产品预设置" at bounding box center [258, 41] width 32 height 17
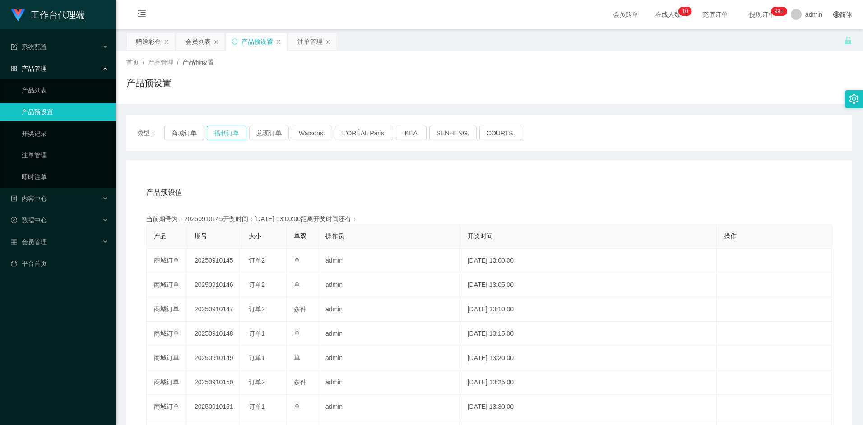
click at [237, 129] on button "福利订单" at bounding box center [227, 133] width 40 height 14
click at [302, 43] on div "注单管理" at bounding box center [310, 41] width 25 height 17
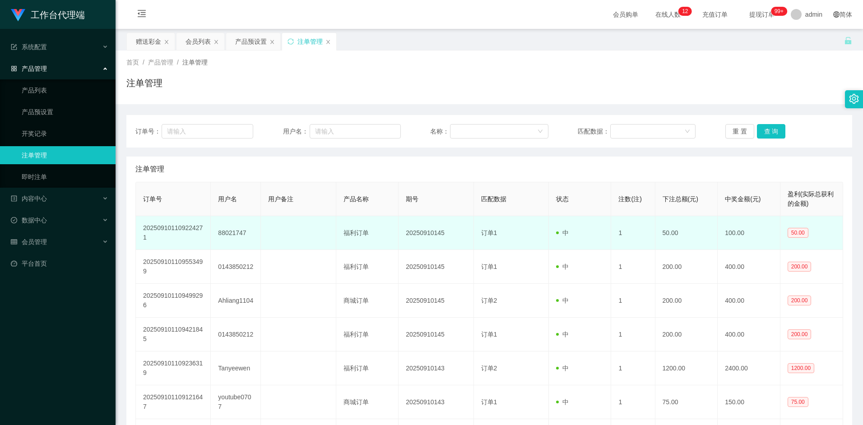
click at [233, 232] on td "88021747" at bounding box center [236, 233] width 50 height 34
copy td "88021747"
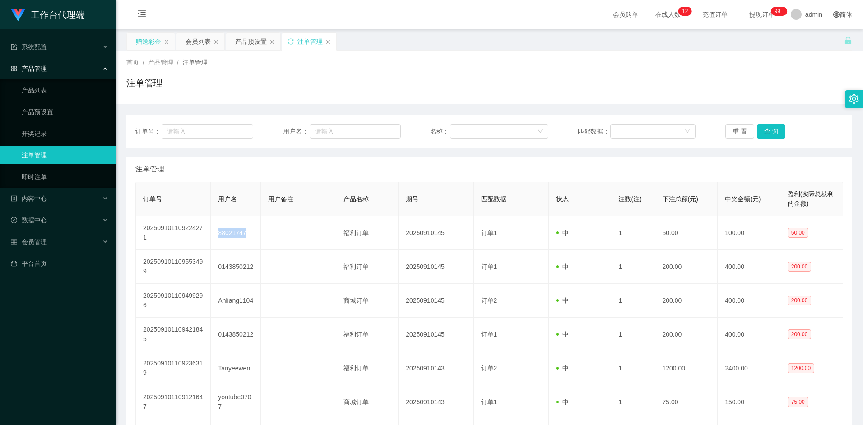
click at [145, 44] on div "赠送彩金" at bounding box center [148, 41] width 25 height 17
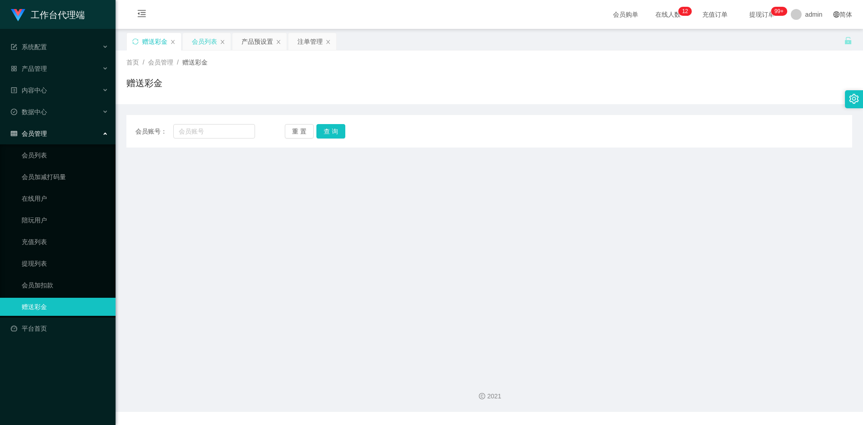
click at [200, 40] on div "会员列表" at bounding box center [204, 41] width 25 height 17
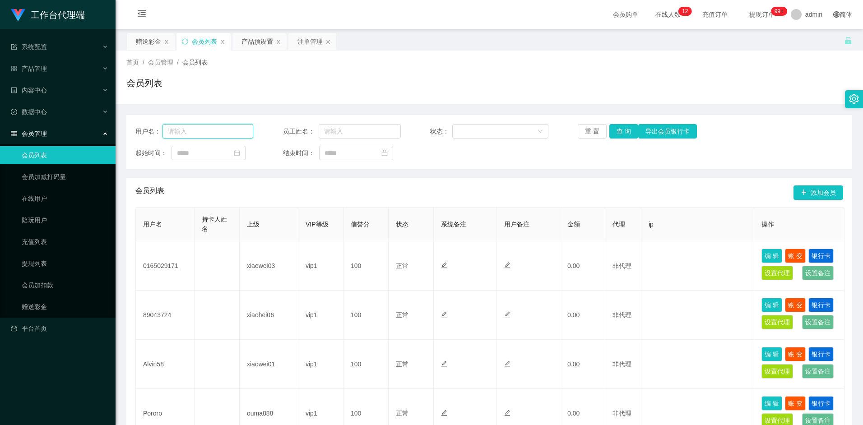
click at [215, 131] on input "text" at bounding box center [208, 131] width 91 height 14
paste input "88021747"
click at [631, 126] on button "查 询" at bounding box center [624, 131] width 29 height 14
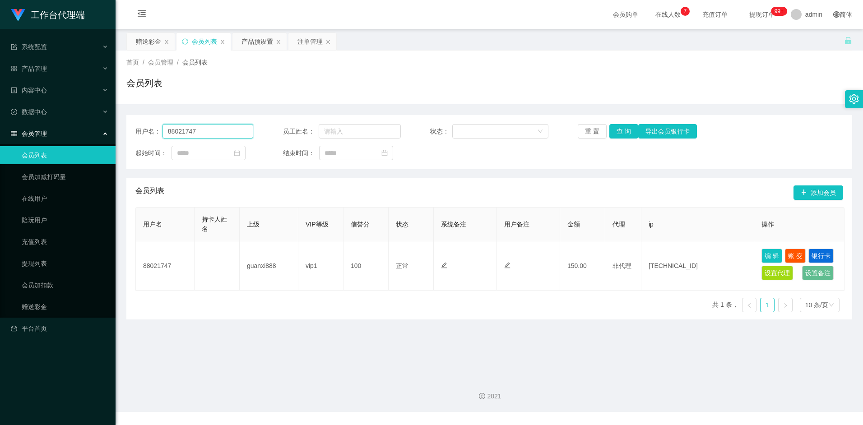
drag, startPoint x: 166, startPoint y: 128, endPoint x: 137, endPoint y: 128, distance: 28.4
click at [137, 128] on div "用户名： 88021747" at bounding box center [194, 131] width 118 height 14
type input "pororo"
click at [628, 132] on button "查 询" at bounding box center [624, 131] width 29 height 14
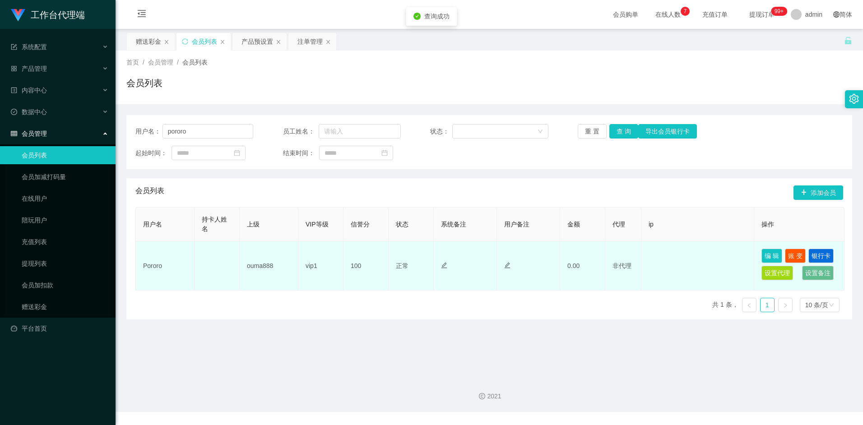
click at [149, 266] on td "Pororo" at bounding box center [165, 266] width 59 height 49
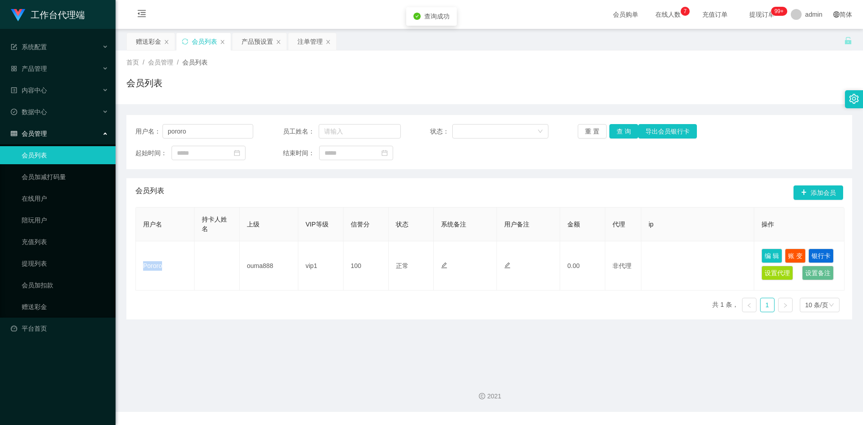
copy td "Pororo"
click at [151, 43] on div "赠送彩金" at bounding box center [148, 41] width 25 height 17
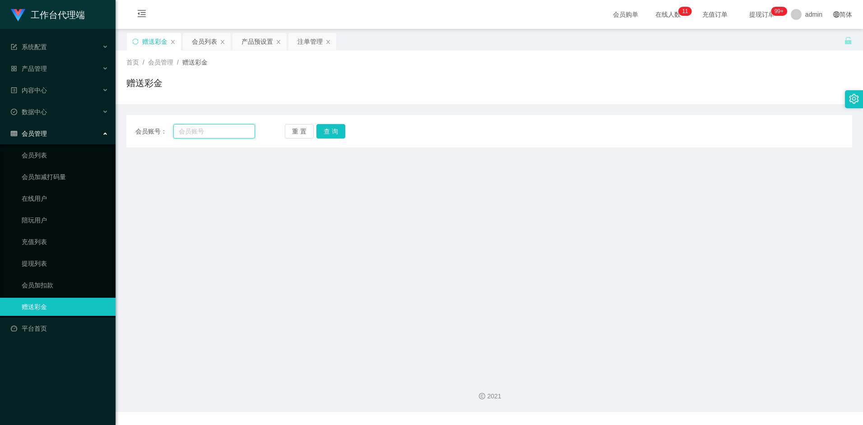
click at [205, 132] on input "text" at bounding box center [213, 131] width 81 height 14
paste input "Pororo"
type input "Pororo"
click at [333, 131] on button "查 询" at bounding box center [330, 131] width 29 height 14
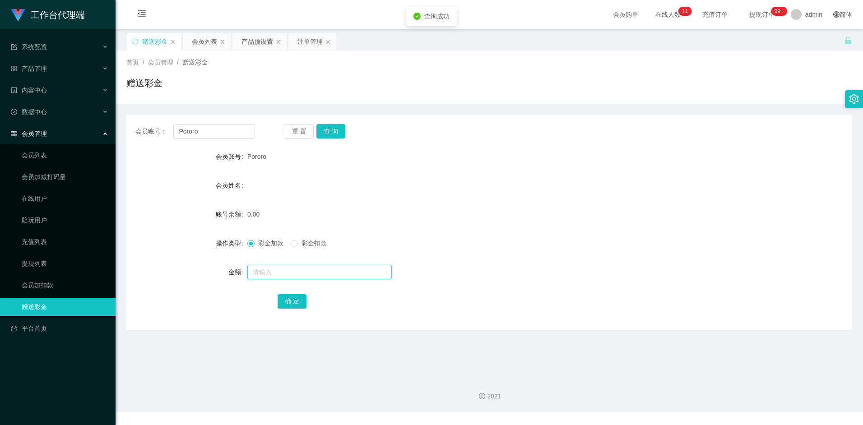
click at [265, 271] on input "text" at bounding box center [319, 272] width 144 height 14
type input "100"
drag, startPoint x: 291, startPoint y: 304, endPoint x: 305, endPoint y: 294, distance: 17.3
click at [291, 304] on button "确 定" at bounding box center [292, 301] width 29 height 14
click at [210, 37] on div "会员列表" at bounding box center [204, 41] width 25 height 17
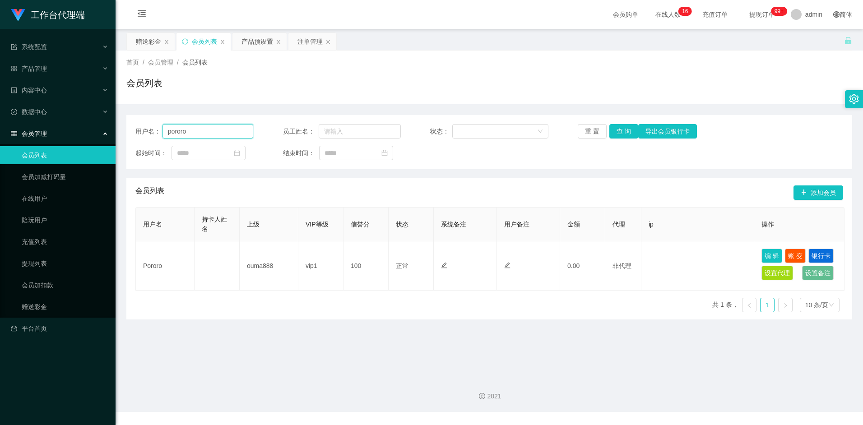
drag, startPoint x: 210, startPoint y: 130, endPoint x: 138, endPoint y: 121, distance: 72.7
click at [138, 121] on div "用户名： pororo 员工姓名： 状态： 重 置 查 询 导出会员银行卡 起始时间： 结束时间：" at bounding box center [489, 142] width 726 height 54
paste input "2695758569"
type input "2695758569"
click at [624, 133] on button "查 询" at bounding box center [624, 131] width 29 height 14
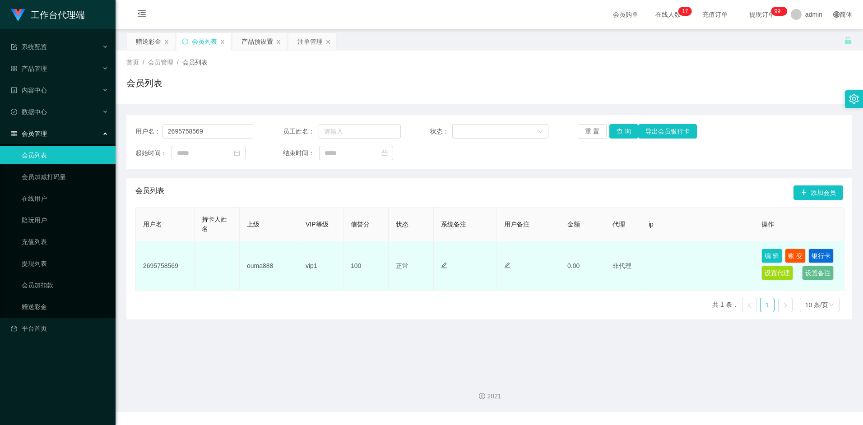
click at [160, 263] on td "2695758569" at bounding box center [165, 266] width 59 height 49
copy td "2695758569"
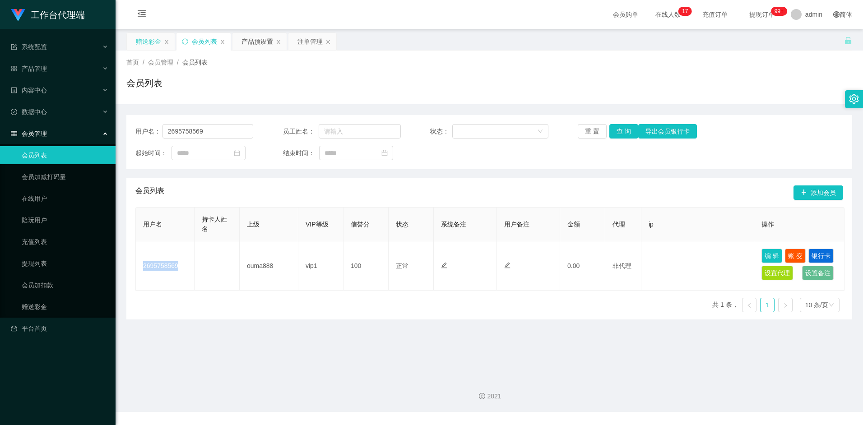
click at [148, 42] on div "赠送彩金" at bounding box center [148, 41] width 25 height 17
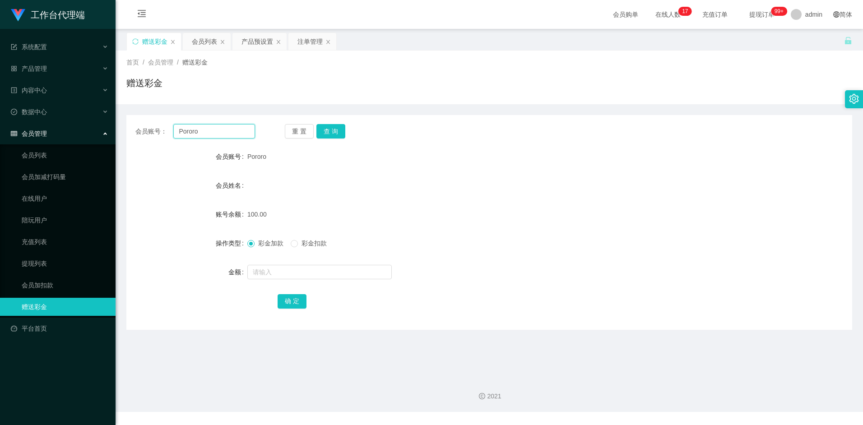
click at [212, 130] on input "Pororo" at bounding box center [213, 131] width 81 height 14
paste input "2695758569"
type input "2695758569"
click at [337, 133] on button "查 询" at bounding box center [330, 131] width 29 height 14
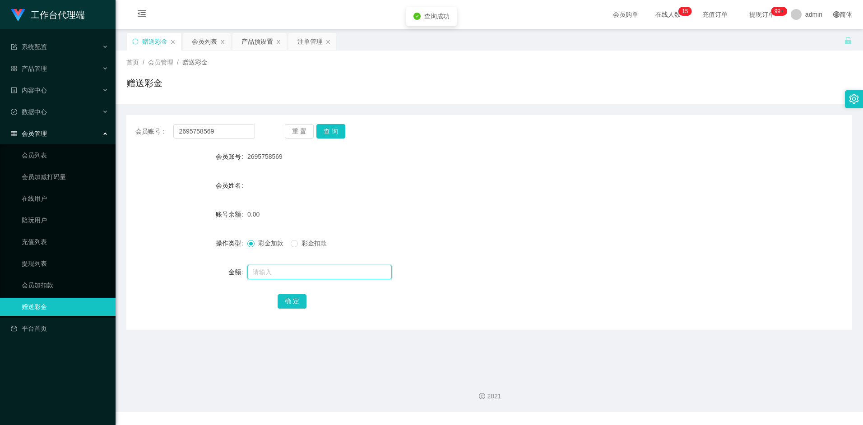
click at [279, 274] on input "text" at bounding box center [319, 272] width 144 height 14
type input "100"
click at [291, 304] on button "确 定" at bounding box center [292, 301] width 29 height 14
click at [261, 43] on div "产品预设置" at bounding box center [258, 41] width 32 height 17
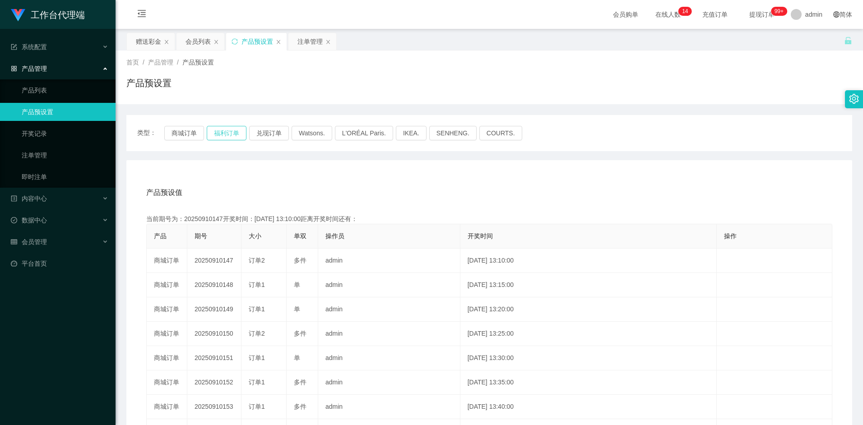
click at [228, 132] on button "福利订单" at bounding box center [227, 133] width 40 height 14
click at [303, 47] on div "注单管理" at bounding box center [310, 41] width 25 height 17
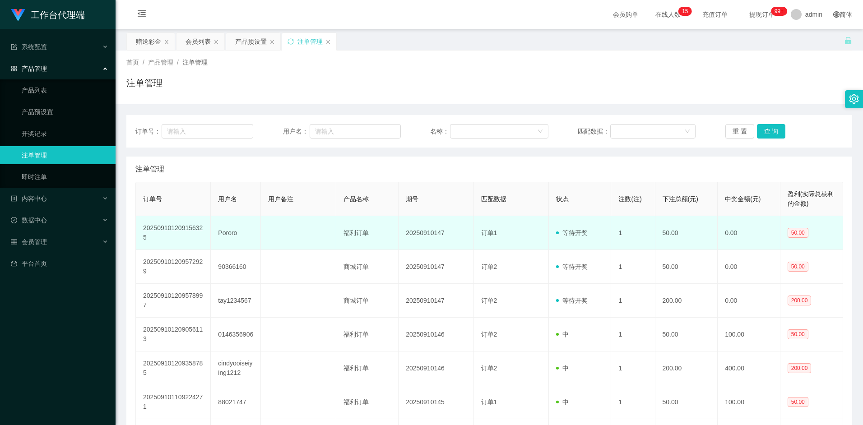
click at [231, 232] on td "Pororo" at bounding box center [236, 233] width 50 height 34
copy td "Pororo"
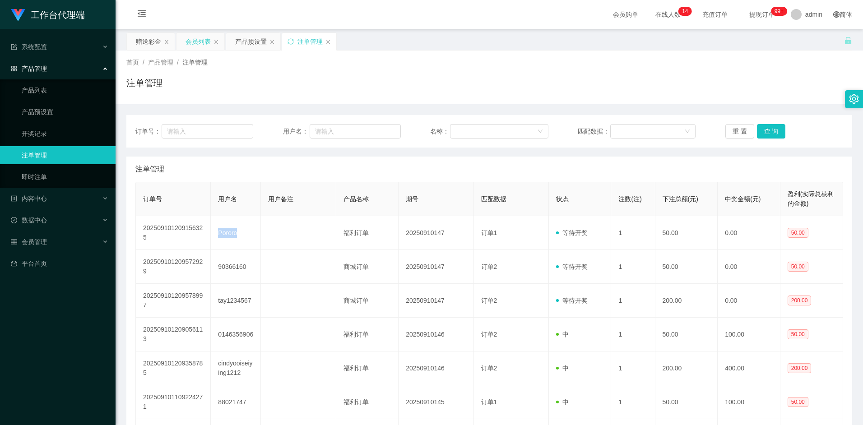
click at [198, 42] on div "会员列表" at bounding box center [198, 41] width 25 height 17
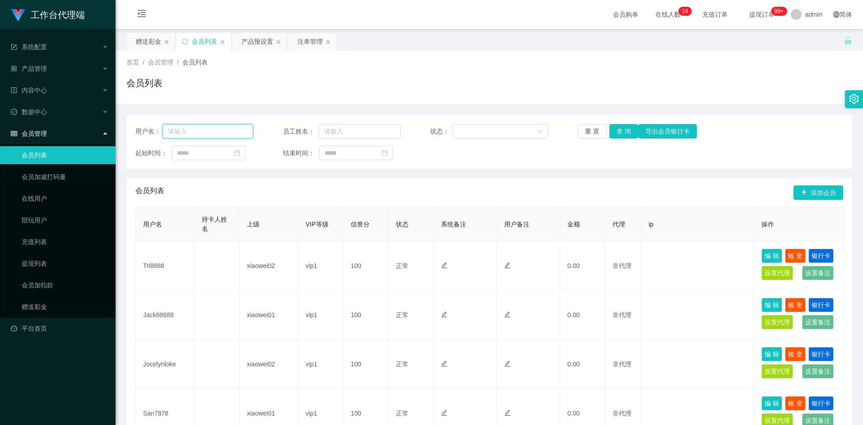
drag, startPoint x: 220, startPoint y: 132, endPoint x: 244, endPoint y: 137, distance: 24.5
click at [220, 132] on input "text" at bounding box center [208, 131] width 91 height 14
paste input "Pororo"
type input "Pororo"
click at [622, 135] on button "查 询" at bounding box center [624, 131] width 29 height 14
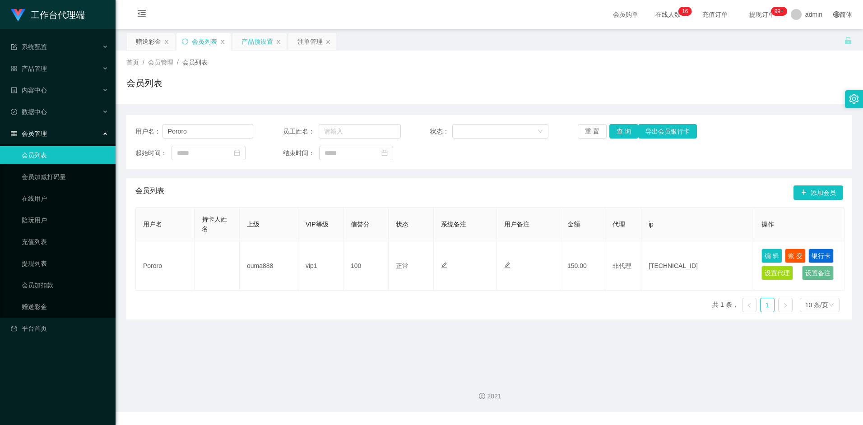
click at [260, 47] on div "产品预设置" at bounding box center [258, 41] width 32 height 17
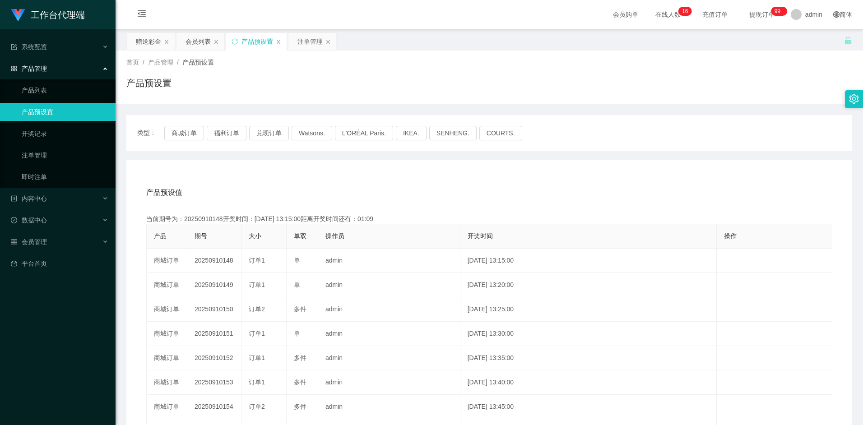
drag, startPoint x: 401, startPoint y: 200, endPoint x: 264, endPoint y: 158, distance: 143.7
click at [315, 184] on div "产品预设值 添加期号" at bounding box center [489, 192] width 686 height 25
click at [229, 138] on button "福利订单" at bounding box center [227, 133] width 40 height 14
click at [312, 35] on div "注单管理" at bounding box center [310, 41] width 25 height 17
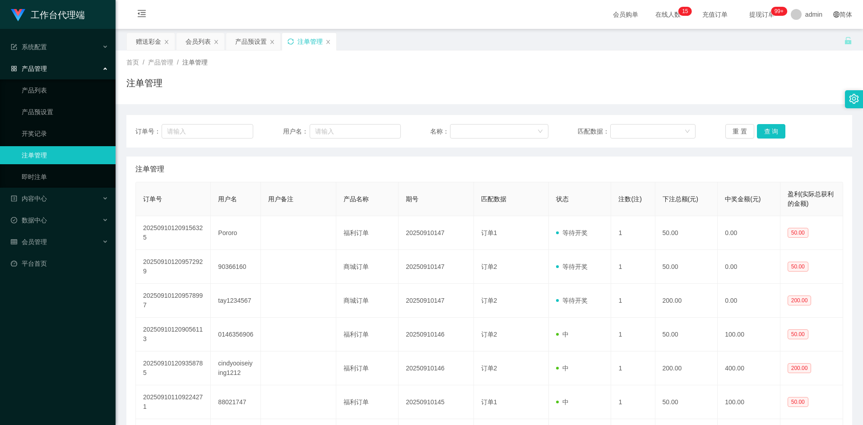
click at [290, 41] on icon "图标: sync" at bounding box center [291, 41] width 6 height 6
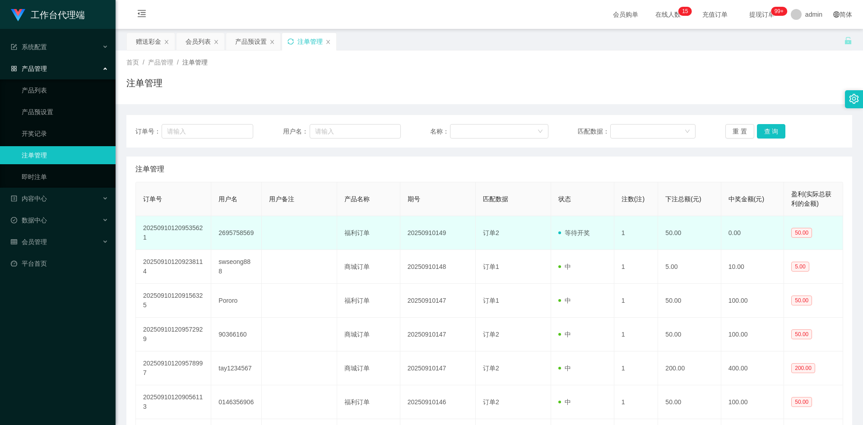
click at [236, 236] on td "2695758569" at bounding box center [236, 233] width 51 height 34
click at [242, 233] on td "2695758569" at bounding box center [236, 233] width 51 height 34
copy td "2695758569"
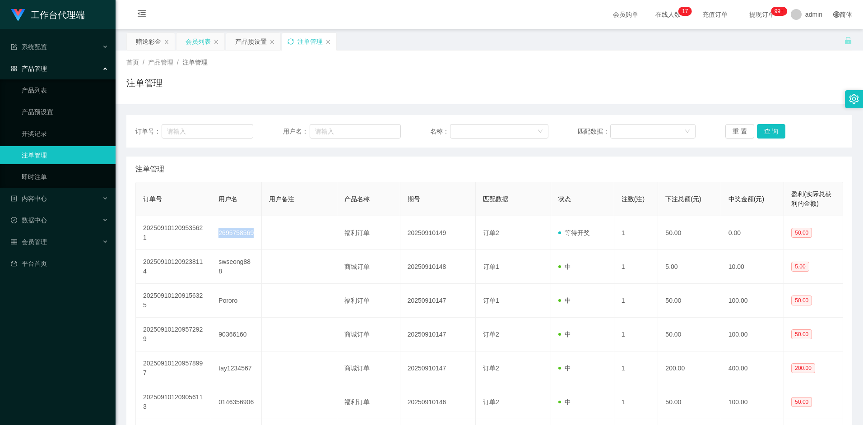
drag, startPoint x: 195, startPoint y: 37, endPoint x: 197, endPoint y: 46, distance: 8.6
click at [195, 37] on div "会员列表" at bounding box center [198, 41] width 25 height 17
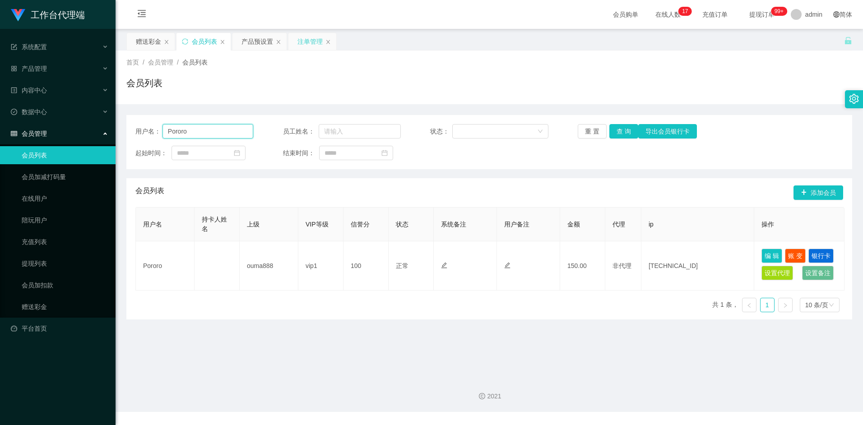
drag, startPoint x: 207, startPoint y: 131, endPoint x: 135, endPoint y: 130, distance: 71.4
click at [135, 130] on div "用户名： Pororo" at bounding box center [194, 131] width 118 height 14
paste input "2695758569"
click at [628, 131] on button "查 询" at bounding box center [624, 131] width 29 height 14
drag, startPoint x: 520, startPoint y: 198, endPoint x: 534, endPoint y: 197, distance: 14.0
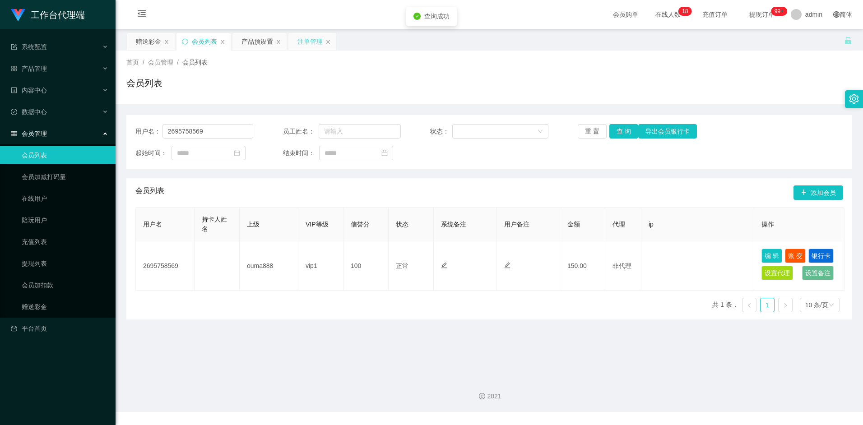
click at [520, 198] on div "会员列表 添加会员" at bounding box center [489, 192] width 708 height 29
click at [214, 130] on input "2695758569" at bounding box center [208, 131] width 91 height 14
click at [209, 135] on input "2695758569" at bounding box center [208, 131] width 91 height 14
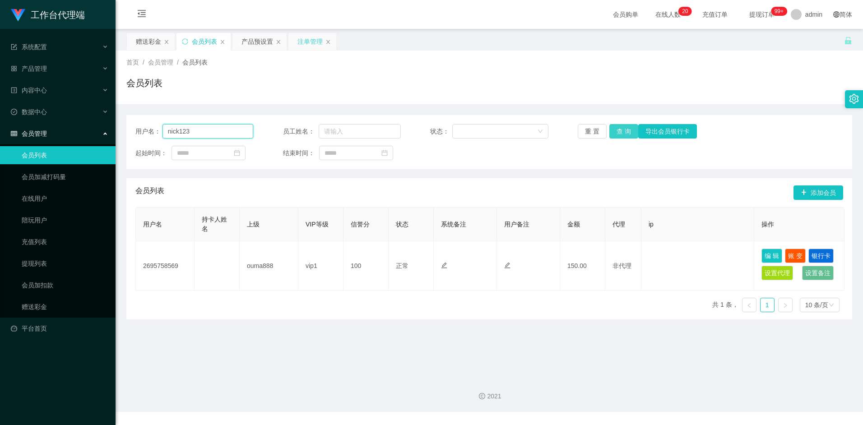
type input "nick123"
click at [617, 132] on button "查 询" at bounding box center [624, 131] width 29 height 14
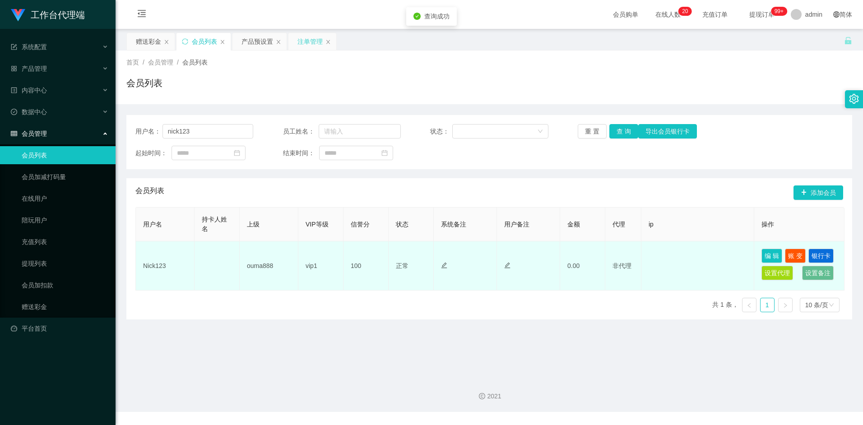
click at [155, 265] on td "Nick123" at bounding box center [165, 266] width 59 height 49
copy td "Nick123"
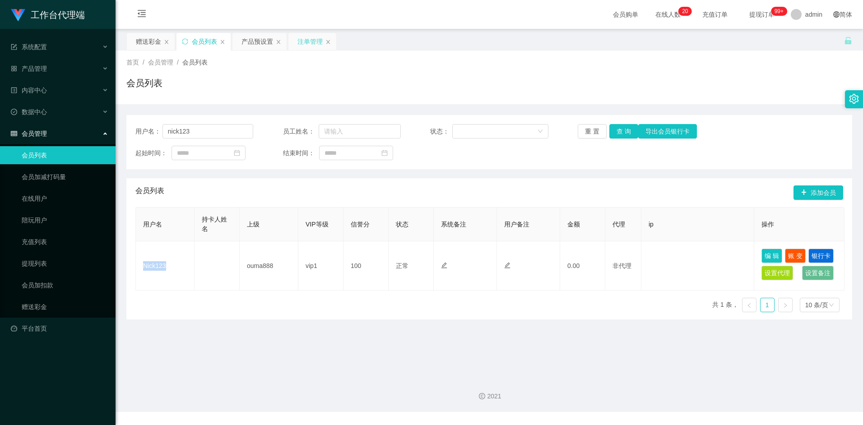
drag, startPoint x: 145, startPoint y: 44, endPoint x: 157, endPoint y: 54, distance: 15.0
click at [145, 44] on div "赠送彩金" at bounding box center [148, 41] width 25 height 17
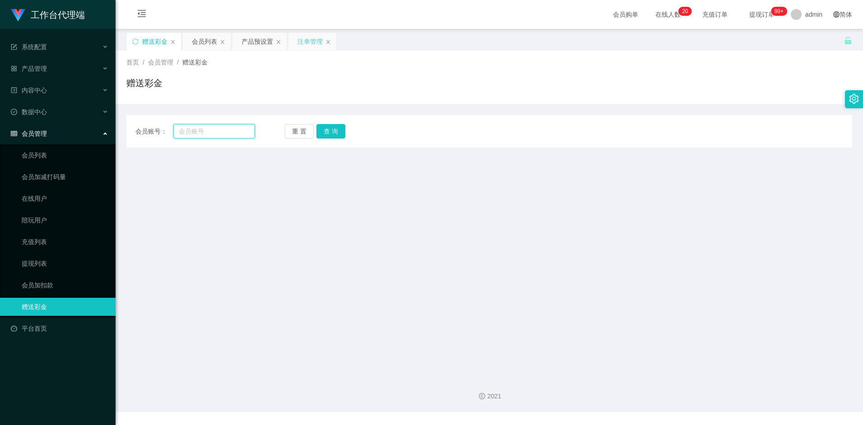
click at [202, 131] on input "text" at bounding box center [213, 131] width 81 height 14
paste input "Nick123"
type input "Nick123"
click at [327, 135] on button "查 询" at bounding box center [330, 131] width 29 height 14
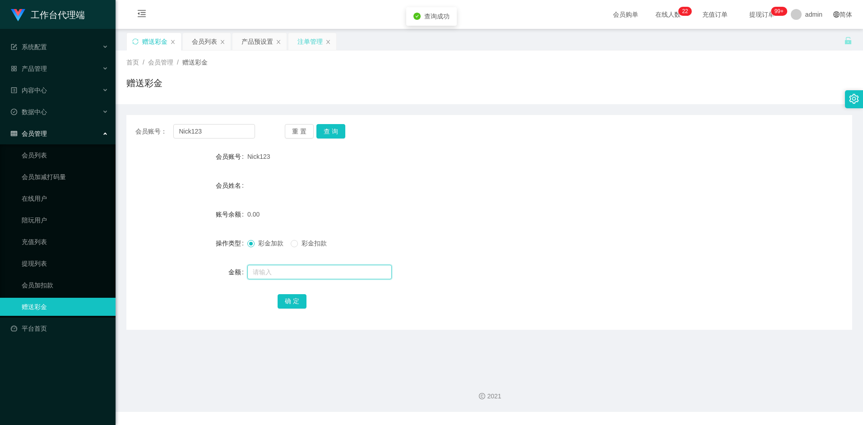
click at [268, 272] on input "text" at bounding box center [319, 272] width 144 height 14
type input "100"
click at [297, 308] on button "确 定" at bounding box center [292, 301] width 29 height 14
click at [488, 205] on div "100.00" at bounding box center [458, 214] width 423 height 18
drag, startPoint x: 250, startPoint y: 43, endPoint x: 264, endPoint y: 79, distance: 38.7
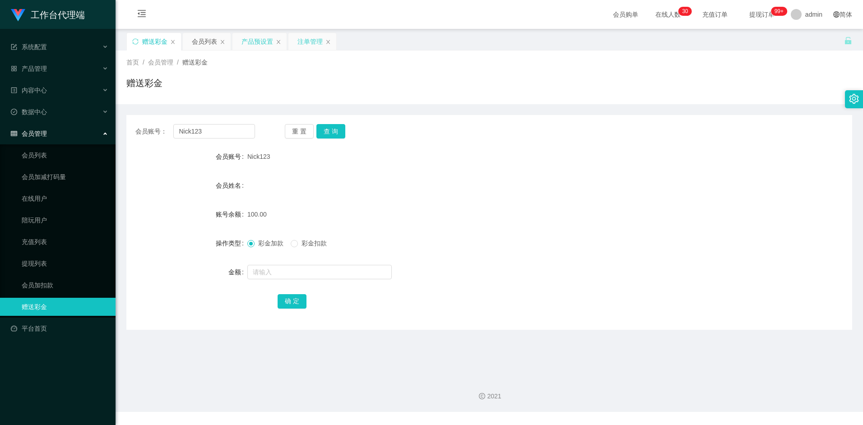
click at [250, 43] on div "产品预设置" at bounding box center [258, 41] width 32 height 17
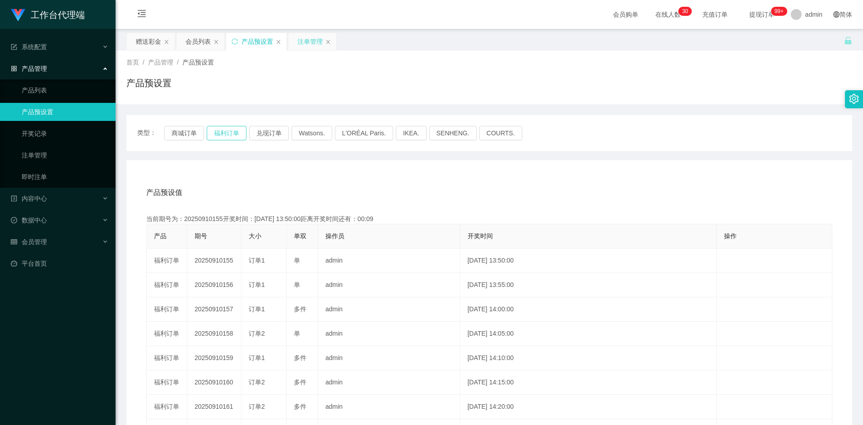
click at [224, 130] on button "福利订单" at bounding box center [227, 133] width 40 height 14
drag, startPoint x: 308, startPoint y: 45, endPoint x: 311, endPoint y: 59, distance: 13.8
click at [309, 45] on div "注单管理" at bounding box center [310, 41] width 25 height 17
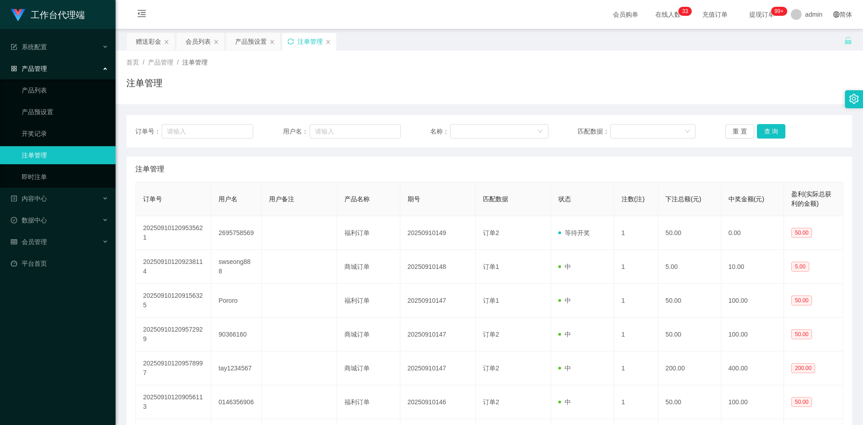
drag, startPoint x: 319, startPoint y: 163, endPoint x: 281, endPoint y: 151, distance: 39.8
click at [279, 161] on div "注单管理" at bounding box center [489, 169] width 708 height 25
click at [296, 41] on div "注单管理" at bounding box center [309, 41] width 54 height 17
click at [290, 41] on icon "图标: sync" at bounding box center [291, 41] width 6 height 6
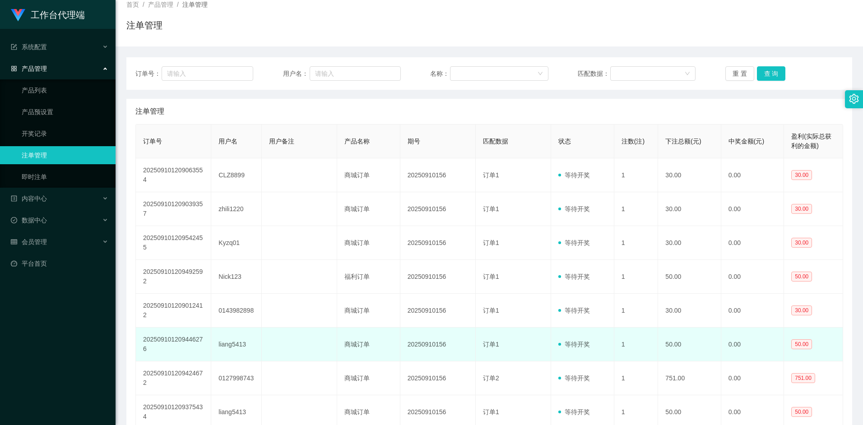
scroll to position [64, 0]
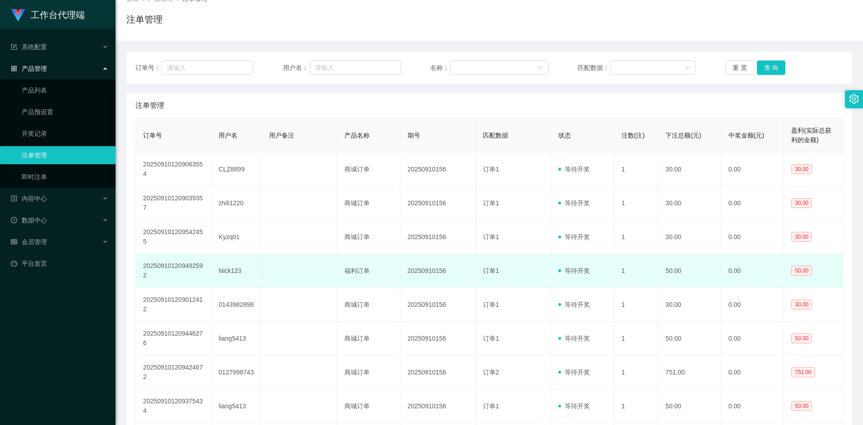
click at [232, 273] on td "Nick123" at bounding box center [236, 271] width 51 height 34
copy td "Nick123"
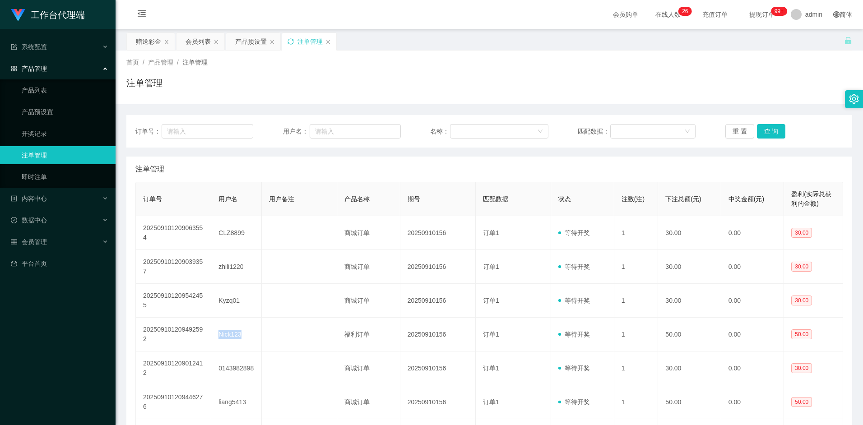
scroll to position [0, 0]
click at [200, 45] on div "会员列表" at bounding box center [198, 41] width 25 height 17
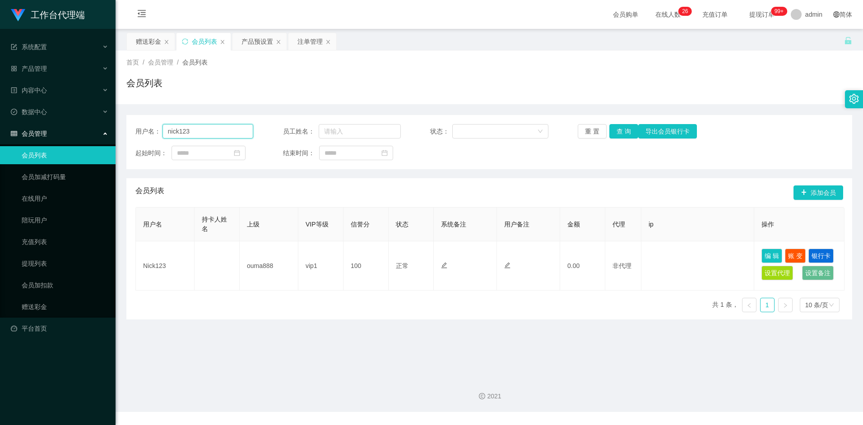
drag, startPoint x: 216, startPoint y: 134, endPoint x: 112, endPoint y: 129, distance: 104.0
click at [112, 129] on section "工作台代理端 系统配置 产品管理 产品列表 产品预设置 开奖记录 注单管理 即时注单 内容中心 数据中心 会员管理 会员列表 会员加减打码量 在线用户 陪玩用…" at bounding box center [431, 206] width 863 height 412
paste input "N"
click at [626, 131] on button "查 询" at bounding box center [624, 131] width 29 height 14
drag, startPoint x: 196, startPoint y: 135, endPoint x: 150, endPoint y: 134, distance: 46.1
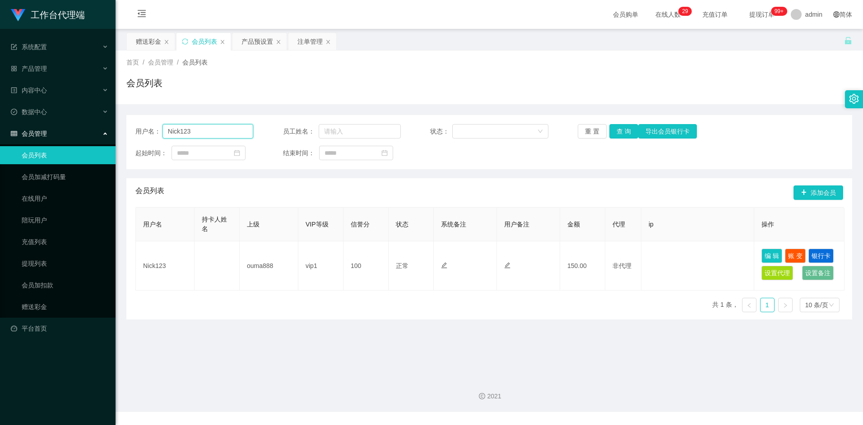
click at [150, 134] on div "用户名： Nick123" at bounding box center [194, 131] width 118 height 14
click at [625, 127] on button "查 询" at bounding box center [624, 131] width 29 height 14
paste input "81256915"
type input "81256915"
click at [620, 133] on button "查 询" at bounding box center [624, 131] width 29 height 14
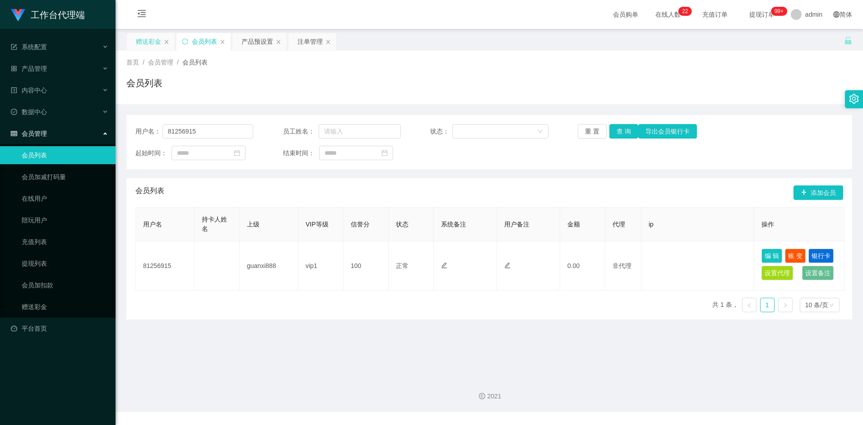
click at [155, 42] on div "赠送彩金" at bounding box center [148, 41] width 25 height 17
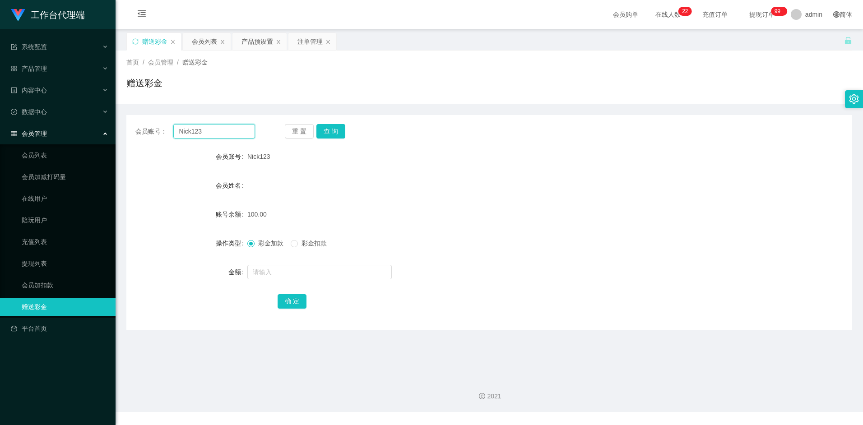
click at [219, 133] on input "Nick123" at bounding box center [213, 131] width 81 height 14
paste input "81256915"
type input "81256915"
click at [329, 132] on button "查 询" at bounding box center [330, 131] width 29 height 14
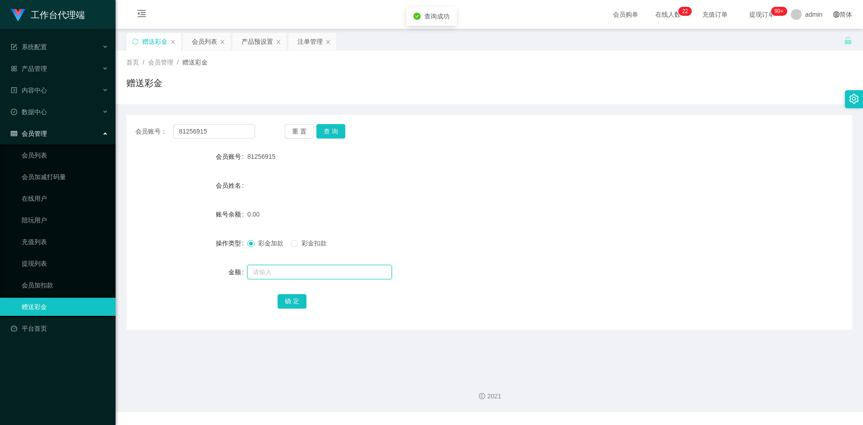
click at [274, 276] on input "text" at bounding box center [319, 272] width 144 height 14
type input "100"
drag, startPoint x: 295, startPoint y: 303, endPoint x: 315, endPoint y: 289, distance: 23.9
click at [295, 303] on button "确 定" at bounding box center [292, 301] width 29 height 14
click at [540, 195] on form "会员账号 81256915 会员姓名 账号余额 100.00 操作类型 彩金加款 彩金扣款 金额 确 定" at bounding box center [489, 229] width 726 height 163
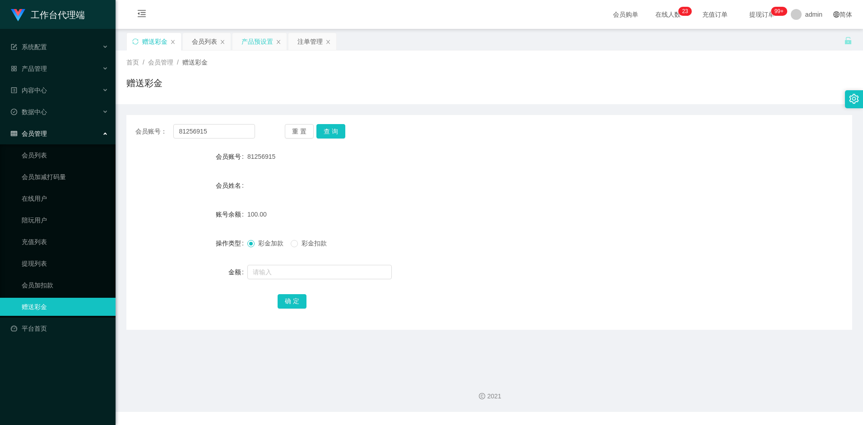
click at [253, 47] on div "产品预设置" at bounding box center [258, 41] width 32 height 17
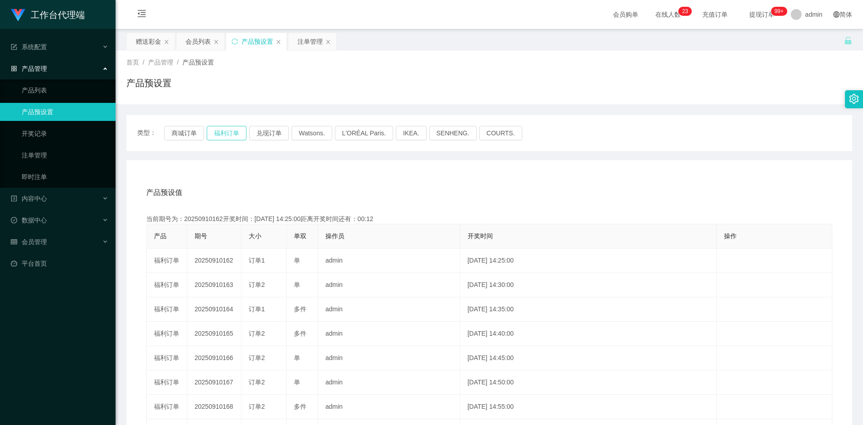
click at [225, 140] on button "福利订单" at bounding box center [227, 133] width 40 height 14
click at [368, 205] on div "产品预设值 添加期号" at bounding box center [489, 192] width 686 height 25
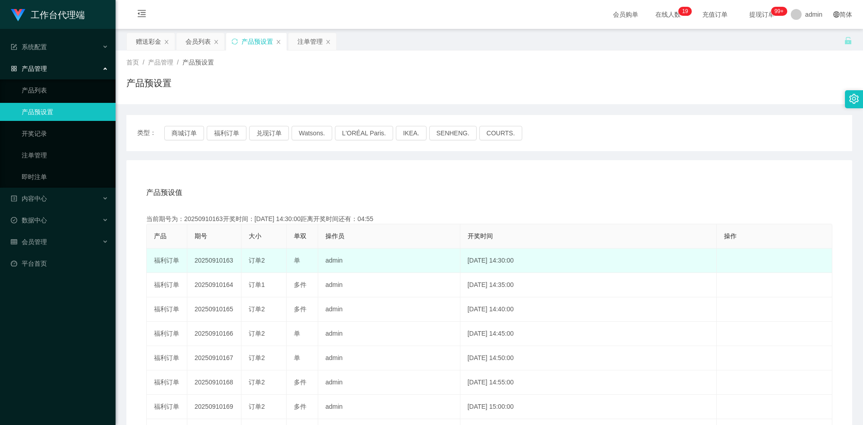
click at [220, 263] on td "20250910163" at bounding box center [214, 261] width 54 height 24
click at [219, 264] on td "20250910163" at bounding box center [214, 261] width 54 height 24
click at [221, 260] on td "20250910163" at bounding box center [214, 261] width 54 height 24
click at [218, 260] on td "20250910163" at bounding box center [214, 261] width 54 height 24
click at [218, 263] on td "20250910163" at bounding box center [214, 261] width 54 height 24
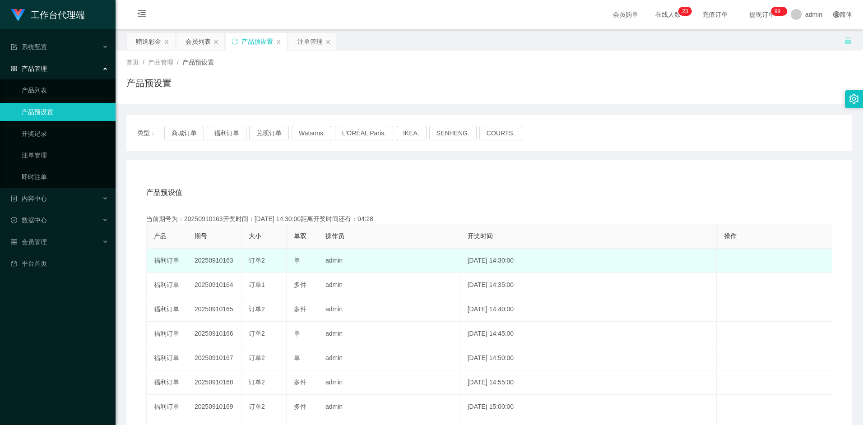
click at [224, 262] on td "20250910163" at bounding box center [214, 261] width 54 height 24
click at [357, 262] on td "admin" at bounding box center [389, 261] width 142 height 24
click at [334, 265] on td "admin" at bounding box center [389, 261] width 142 height 24
click at [461, 263] on td "[DATE] 14:30:00" at bounding box center [589, 261] width 256 height 24
click at [483, 261] on td "[DATE] 14:30:00" at bounding box center [589, 261] width 256 height 24
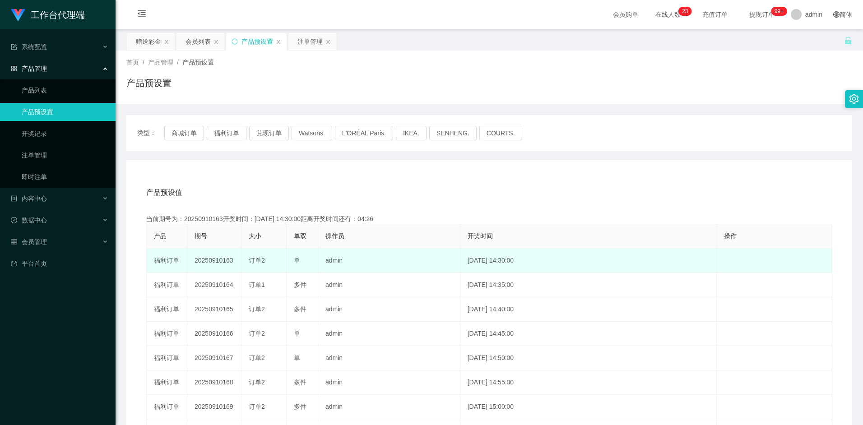
click at [439, 259] on td "admin" at bounding box center [389, 261] width 142 height 24
click at [363, 260] on td "admin" at bounding box center [389, 261] width 142 height 24
click at [297, 255] on td "单" at bounding box center [303, 261] width 32 height 24
click at [222, 257] on td "20250910163" at bounding box center [214, 261] width 54 height 24
drag, startPoint x: 222, startPoint y: 259, endPoint x: 229, endPoint y: 261, distance: 7.3
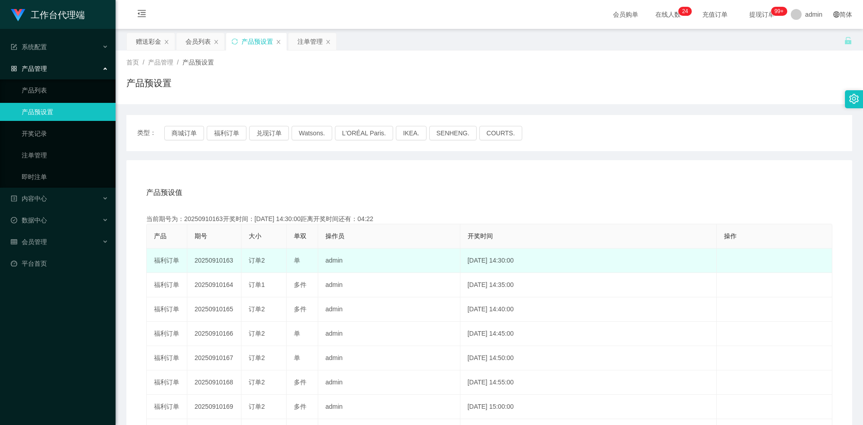
click at [222, 259] on td "20250910163" at bounding box center [214, 261] width 54 height 24
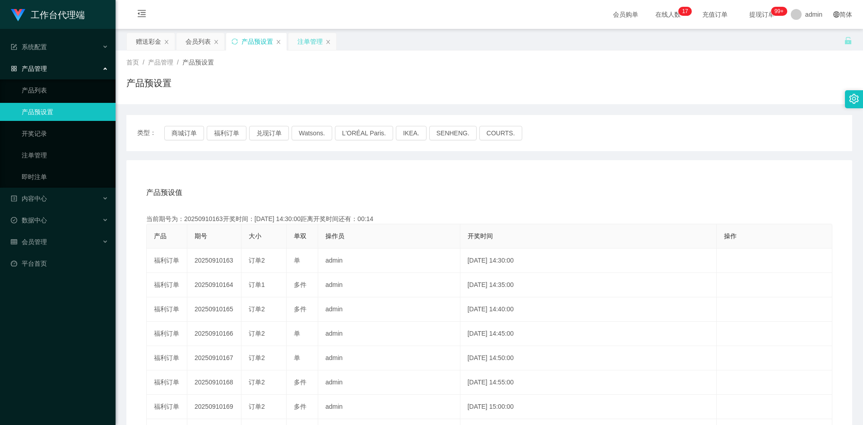
click at [312, 36] on div "注单管理" at bounding box center [310, 41] width 25 height 17
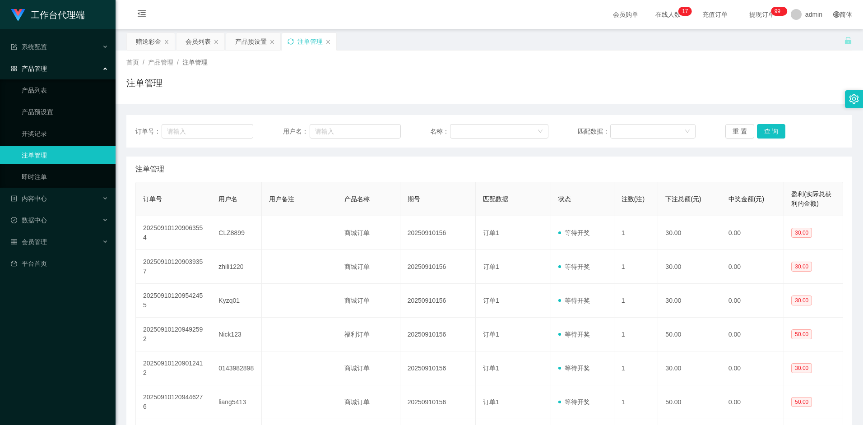
click at [289, 43] on icon "图标: sync" at bounding box center [291, 41] width 6 height 6
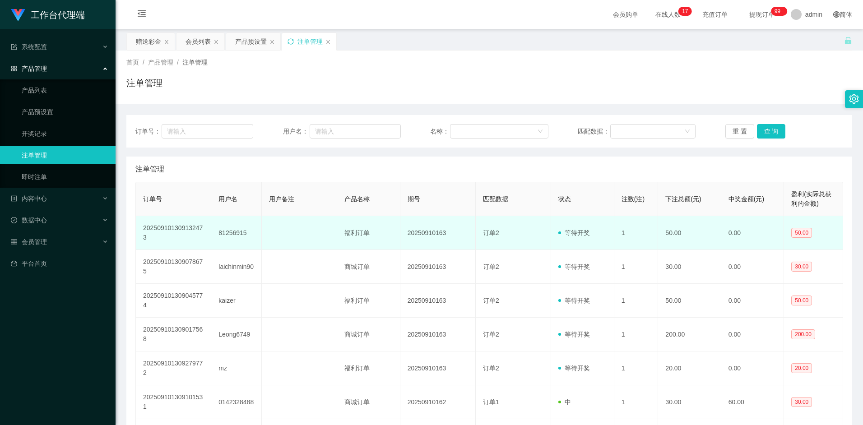
click at [230, 236] on td "81256915" at bounding box center [236, 233] width 51 height 34
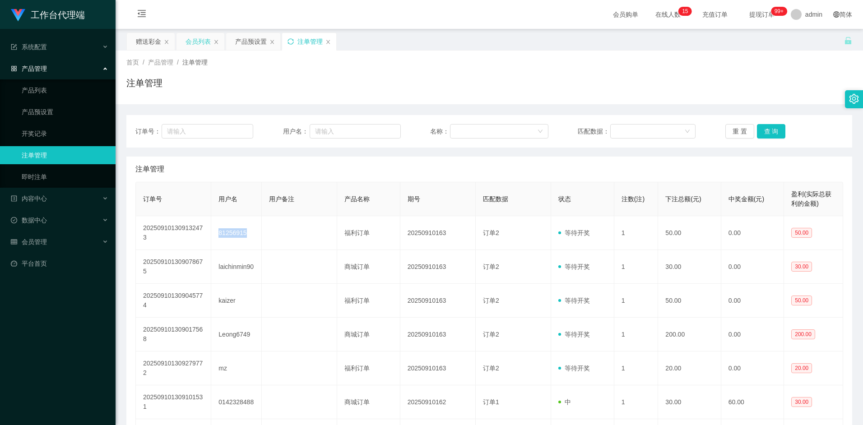
click at [199, 42] on div "会员列表" at bounding box center [198, 41] width 25 height 17
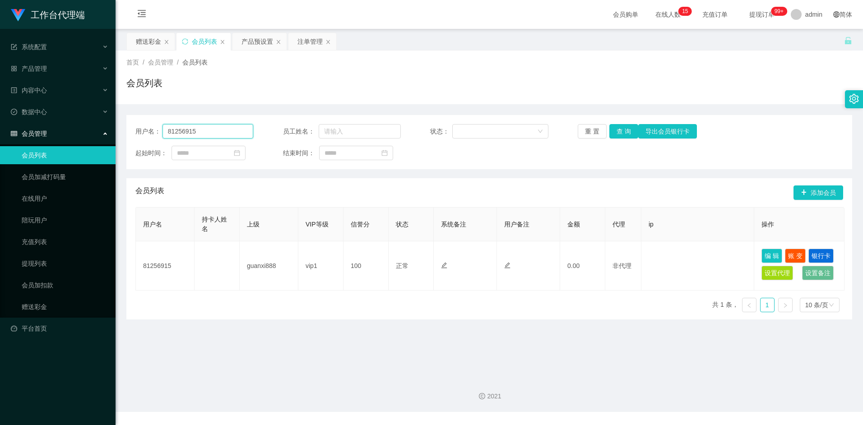
drag, startPoint x: 208, startPoint y: 131, endPoint x: 137, endPoint y: 131, distance: 70.4
click at [137, 131] on div "用户名： 81256915" at bounding box center [194, 131] width 118 height 14
type input "lwj1996"
click at [624, 128] on button "查 询" at bounding box center [624, 131] width 29 height 14
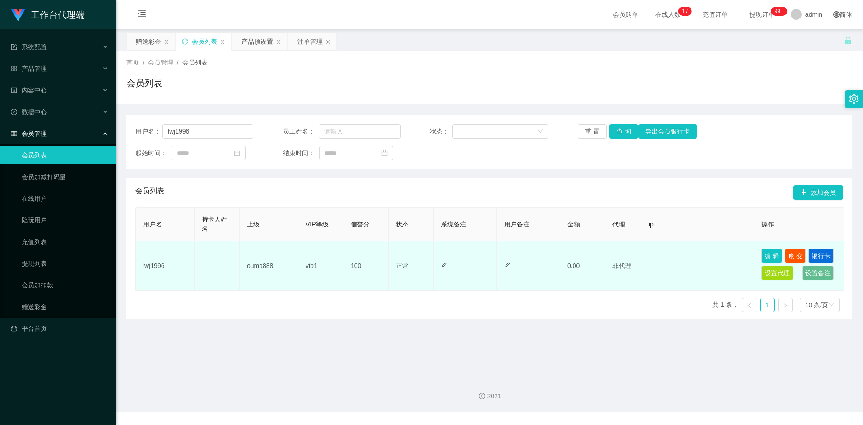
click at [158, 268] on td "lwj1996" at bounding box center [165, 266] width 59 height 49
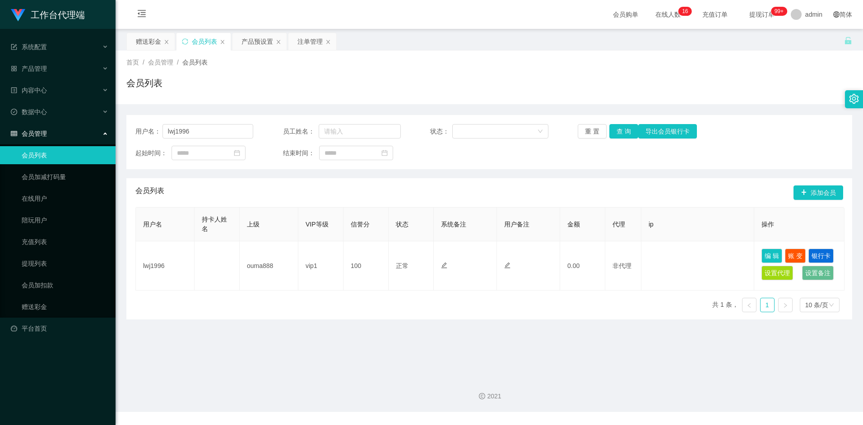
click at [201, 340] on main "关闭左侧 关闭右侧 关闭其它 刷新页面 赠送彩金 会员列表 产品预设置 注单管理 首页 / 会员管理 / 会员列表 / 会员列表 用户名： lwj1996 员…" at bounding box center [490, 199] width 748 height 341
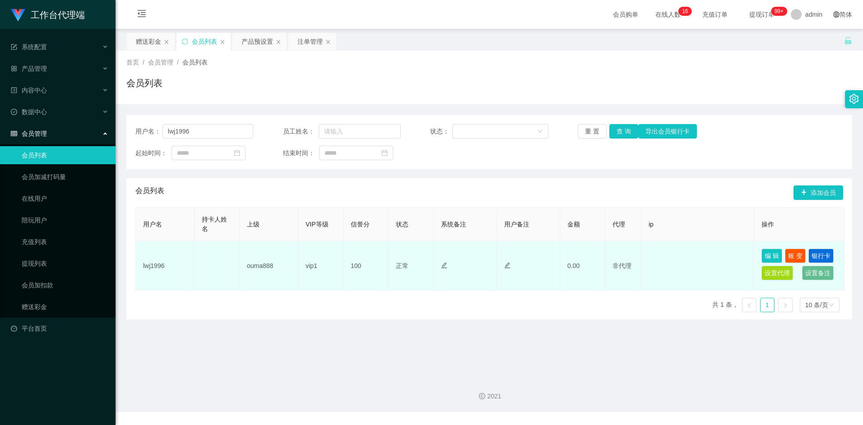
click at [158, 264] on td "lwj1996" at bounding box center [165, 266] width 59 height 49
copy td "lwj1996"
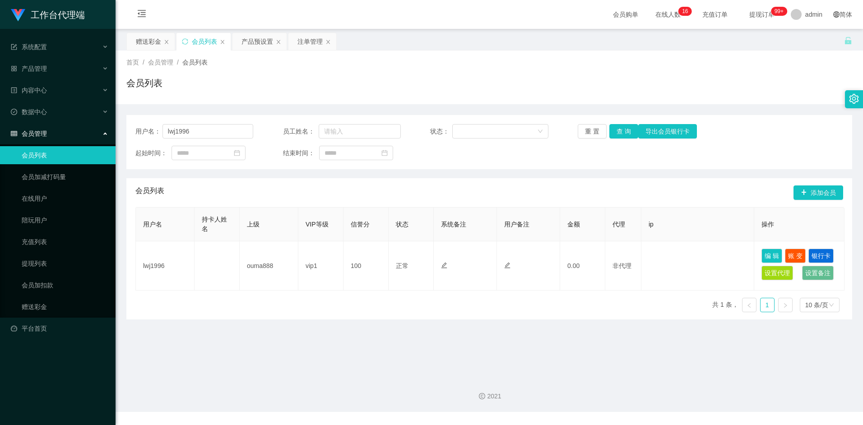
click at [210, 188] on div "会员列表 添加会员" at bounding box center [489, 192] width 708 height 29
click at [140, 37] on div "赠送彩金" at bounding box center [148, 41] width 25 height 17
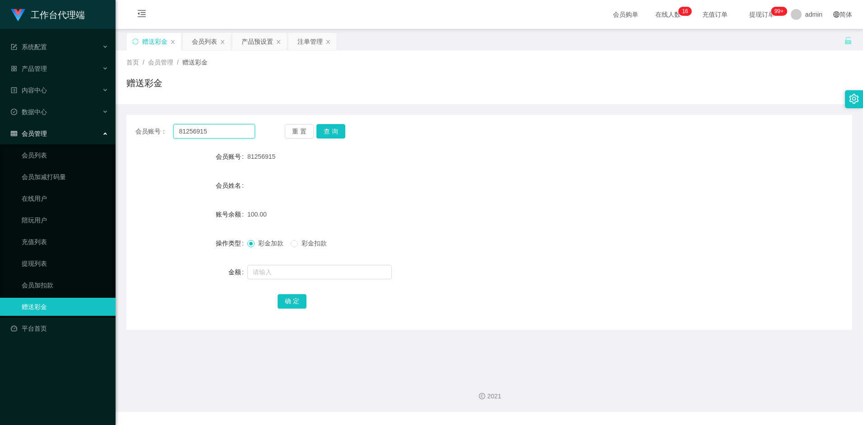
click at [219, 132] on input "81256915" at bounding box center [213, 131] width 81 height 14
paste input "lwj1996"
type input "lwj1996"
click at [330, 136] on button "查 询" at bounding box center [330, 131] width 29 height 14
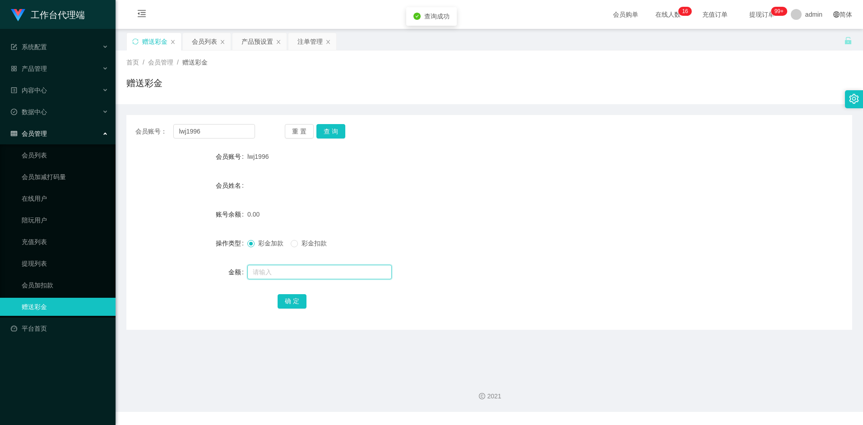
click at [278, 277] on input "text" at bounding box center [319, 272] width 144 height 14
type input "100"
click at [292, 307] on button "确 定" at bounding box center [292, 301] width 29 height 14
click at [218, 133] on input "lwj1996" at bounding box center [213, 131] width 81 height 14
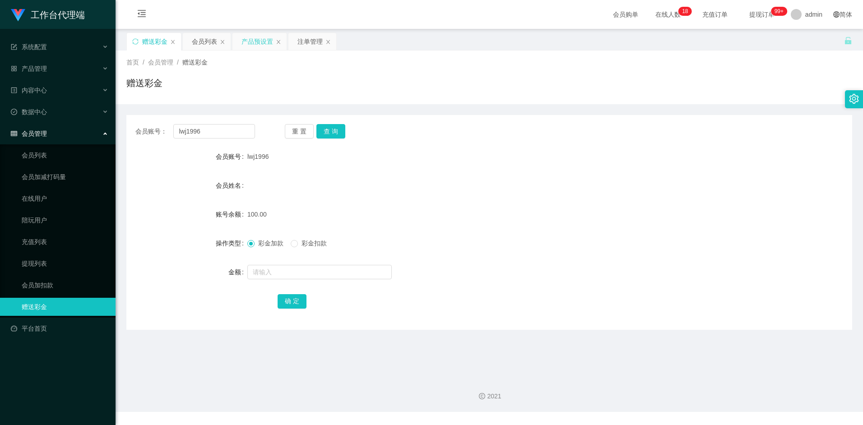
click at [261, 40] on div "产品预设置" at bounding box center [258, 41] width 32 height 17
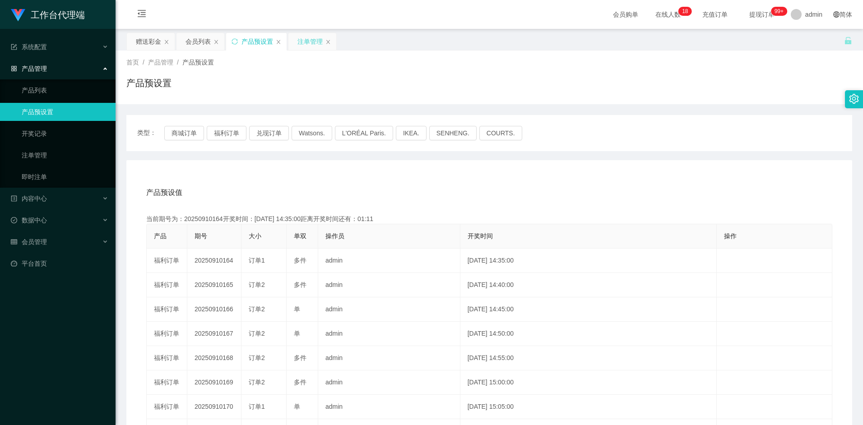
drag, startPoint x: 303, startPoint y: 41, endPoint x: 302, endPoint y: 110, distance: 69.1
click at [302, 41] on div "注单管理" at bounding box center [310, 41] width 25 height 17
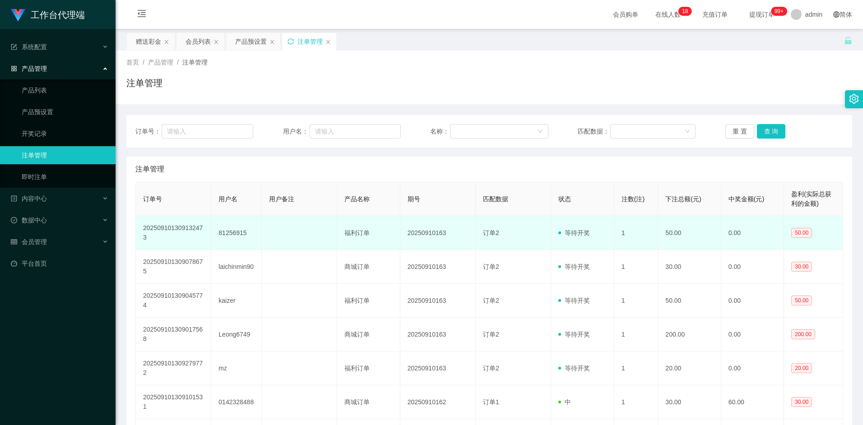
click at [235, 236] on td "81256915" at bounding box center [236, 233] width 51 height 34
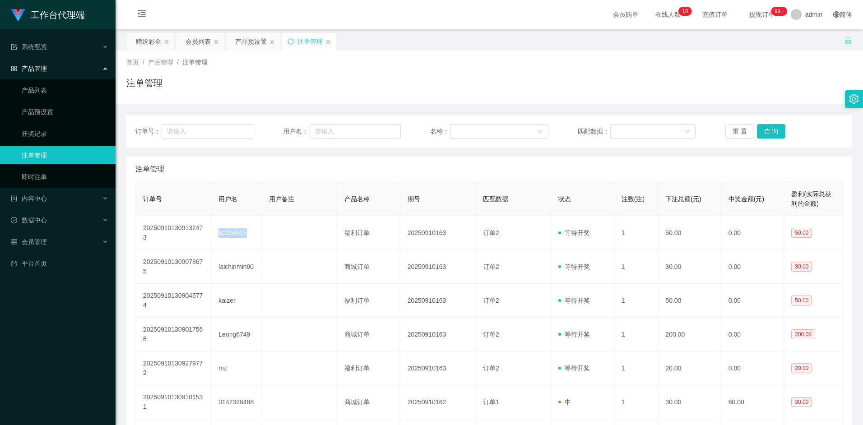
copy td "81256915"
drag, startPoint x: 194, startPoint y: 39, endPoint x: 224, endPoint y: 79, distance: 49.9
click at [194, 39] on div "会员列表" at bounding box center [198, 41] width 25 height 17
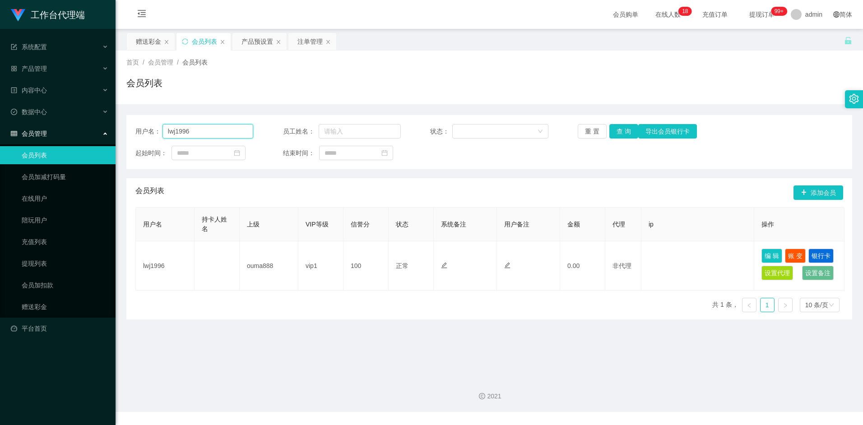
click at [213, 132] on input "lwj1996" at bounding box center [208, 131] width 91 height 14
paste input "81256915"
type input "81256915"
click at [626, 132] on button "查 询" at bounding box center [624, 131] width 29 height 14
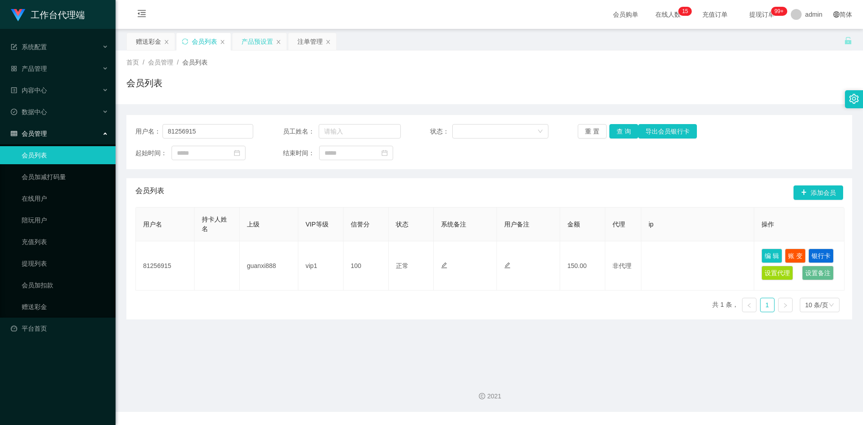
click at [265, 46] on div "产品预设置" at bounding box center [258, 41] width 32 height 17
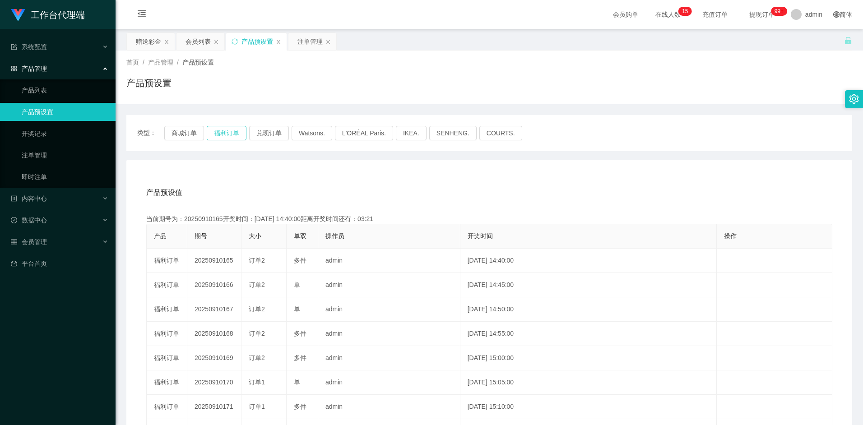
click at [227, 134] on button "福利订单" at bounding box center [227, 133] width 40 height 14
click at [301, 44] on div "注单管理" at bounding box center [310, 41] width 25 height 17
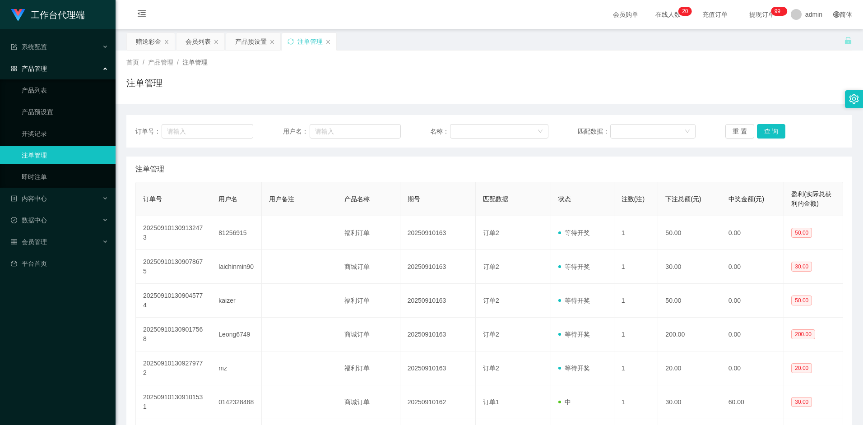
drag, startPoint x: 291, startPoint y: 41, endPoint x: 292, endPoint y: 66, distance: 25.3
click at [291, 41] on icon "图标: sync" at bounding box center [291, 41] width 6 height 6
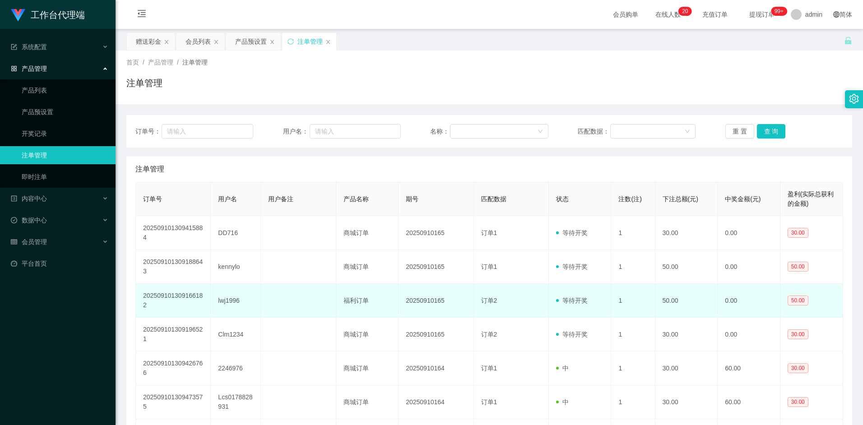
click at [233, 303] on td "lwj1996" at bounding box center [236, 301] width 50 height 34
click at [224, 300] on td "lwj1996" at bounding box center [236, 301] width 50 height 34
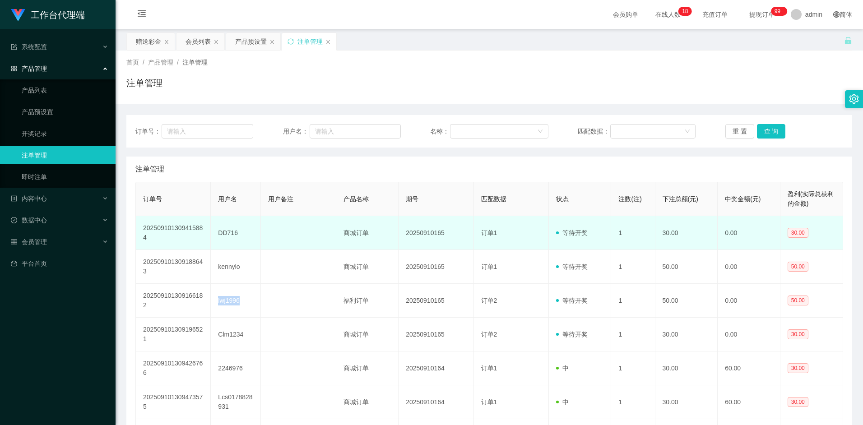
copy td "lwj1996"
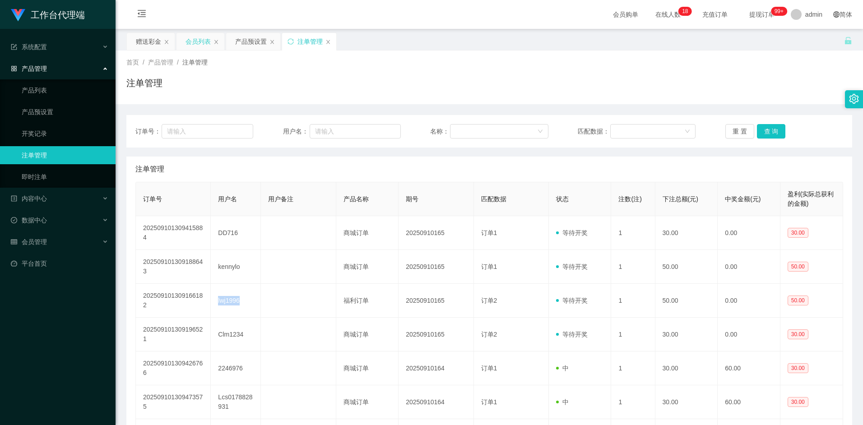
click at [191, 38] on div "会员列表" at bounding box center [198, 41] width 25 height 17
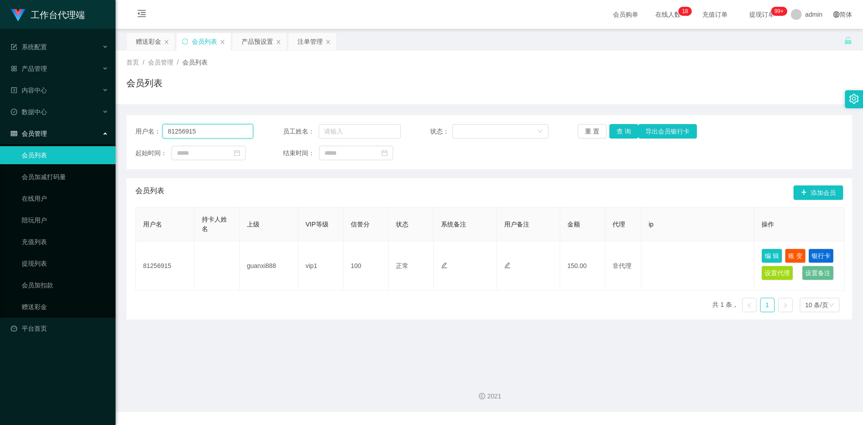
click at [206, 132] on input "81256915" at bounding box center [208, 131] width 91 height 14
paste input "lwj1996"
type input "lwj1996"
click at [623, 131] on button "查 询" at bounding box center [624, 131] width 29 height 14
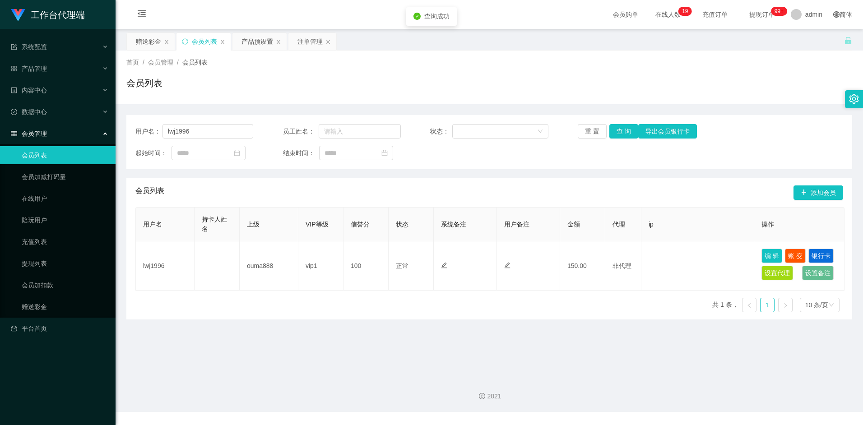
drag, startPoint x: 522, startPoint y: 209, endPoint x: 566, endPoint y: 200, distance: 44.9
click at [566, 200] on div "会员列表 添加会员 用户名 持卡人姓名 上级 VIP等级 信誉分 状态 系统备注 用户备注 金额 代理 ip 操作 lwj1996 ouma888 vip1 …" at bounding box center [489, 248] width 726 height 141
click at [206, 132] on input "lwj1996" at bounding box center [208, 131] width 91 height 14
click at [618, 131] on button "查 询" at bounding box center [624, 131] width 29 height 14
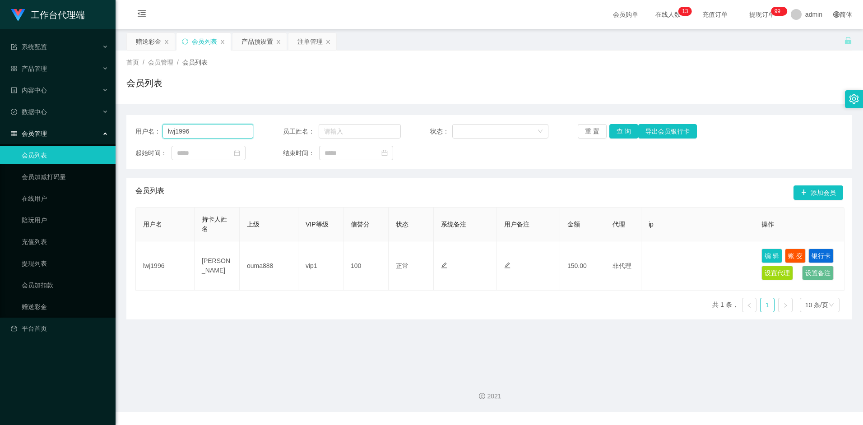
click at [204, 130] on input "lwj1996" at bounding box center [208, 131] width 91 height 14
click at [203, 100] on div "首页 / 会员管理 / 会员列表 / 会员列表" at bounding box center [490, 78] width 748 height 54
drag, startPoint x: 197, startPoint y: 128, endPoint x: 203, endPoint y: 126, distance: 6.1
click at [197, 128] on input "lwj1996" at bounding box center [208, 131] width 91 height 14
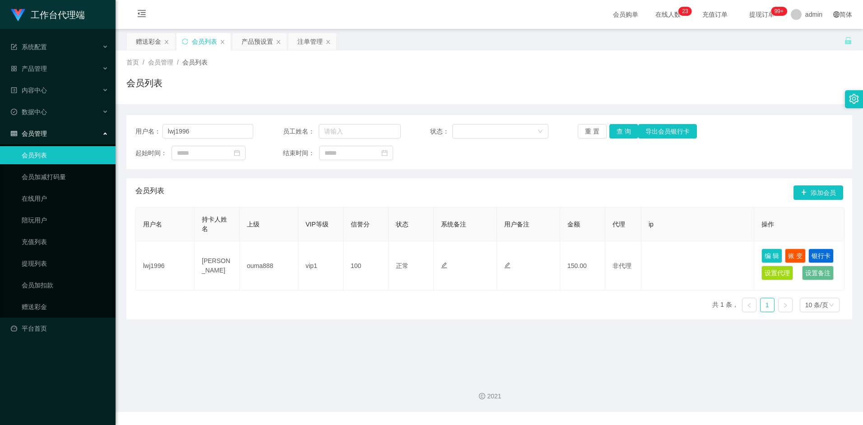
click at [228, 107] on div "用户名： lwj1996 员工姓名： 状态： 重 置 查 询 导出会员银行卡 起始时间： 结束时间： 会员列表 添加会员 用户名 持卡人姓名 上级 VIP等级…" at bounding box center [489, 211] width 726 height 215
click at [184, 41] on icon "图标: sync" at bounding box center [185, 41] width 6 height 6
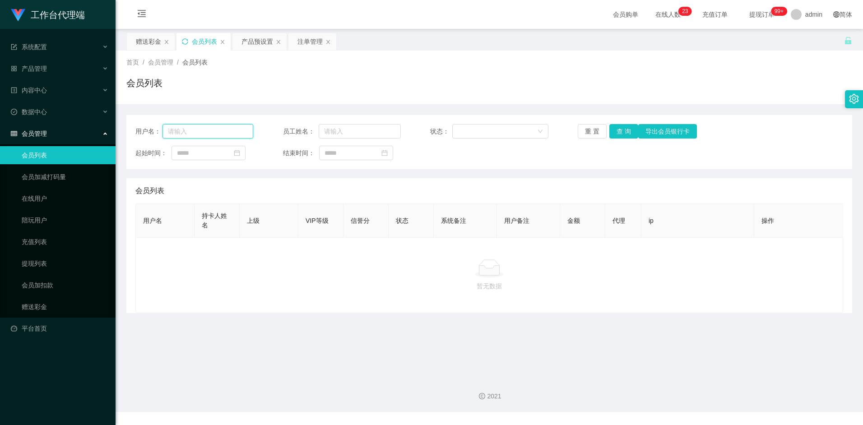
drag, startPoint x: 205, startPoint y: 133, endPoint x: 215, endPoint y: 130, distance: 11.0
click at [205, 133] on input "text" at bounding box center [208, 131] width 91 height 14
click at [407, 105] on div "用户名： 员工姓名： 状态： 重 置 查 询 导出会员银行卡 起始时间： 结束时间： 会员列表 用户名 持卡人姓名 上级 VIP等级 信誉分 状态 系统备注 …" at bounding box center [489, 208] width 726 height 209
click at [207, 132] on input "text" at bounding box center [208, 131] width 91 height 14
paste input "lsh1999"
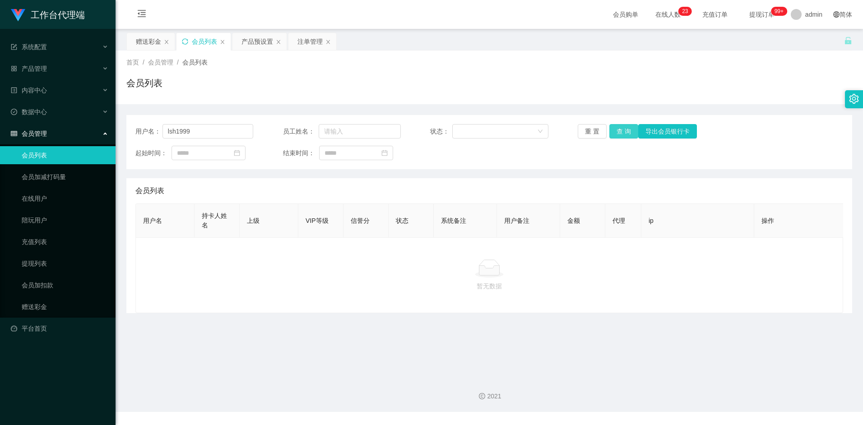
click at [631, 129] on button "查 询" at bounding box center [624, 131] width 29 height 14
click at [201, 133] on input "lsh1999" at bounding box center [208, 131] width 91 height 14
paste input "wj1996"
type input "lwj1996"
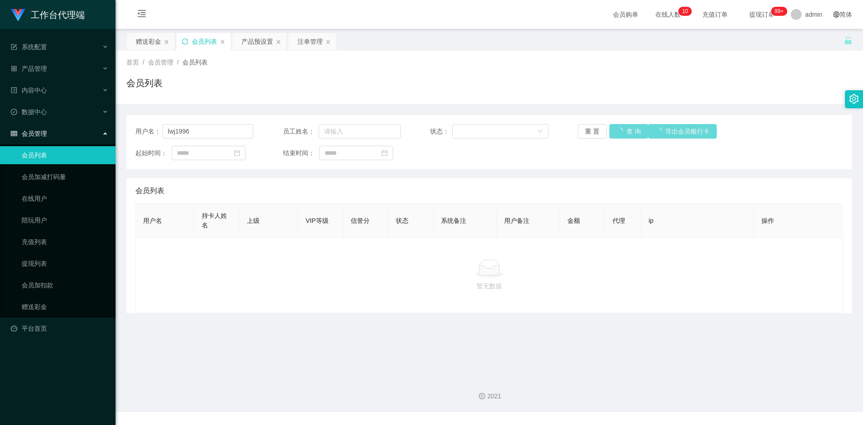
click at [626, 134] on div "重 置 查 询 导出会员银行卡" at bounding box center [637, 131] width 118 height 14
drag, startPoint x: 622, startPoint y: 179, endPoint x: 358, endPoint y: 140, distance: 267.0
click at [618, 179] on div "会员列表" at bounding box center [489, 190] width 708 height 25
drag, startPoint x: 329, startPoint y: 89, endPoint x: 236, endPoint y: 68, distance: 95.8
click at [240, 69] on div "首页 / 会员管理 / 会员列表 / 会员列表" at bounding box center [489, 77] width 726 height 39
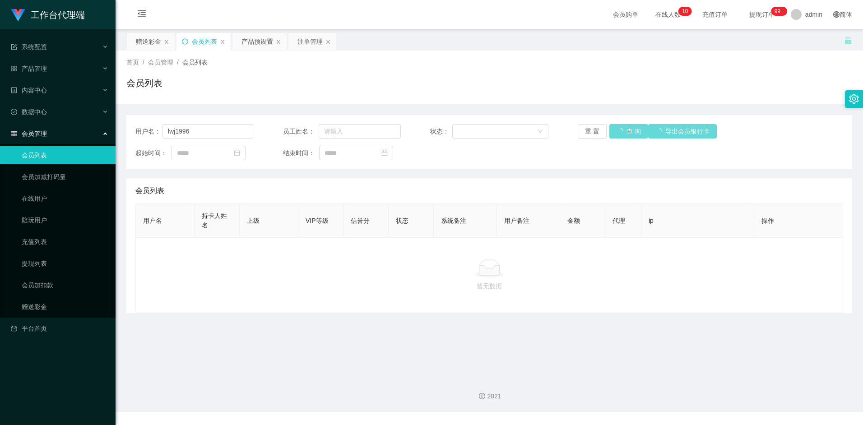
click at [187, 42] on icon "图标: sync" at bounding box center [185, 41] width 6 height 6
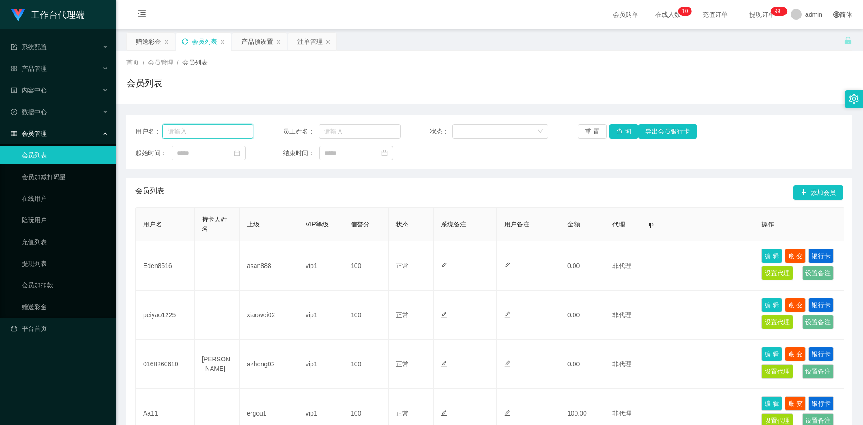
click at [215, 131] on input "text" at bounding box center [208, 131] width 91 height 14
paste input "lwj1996"
type input "lwj1996"
click at [620, 131] on button "查 询" at bounding box center [624, 131] width 29 height 14
